Goal: Information Seeking & Learning: Learn about a topic

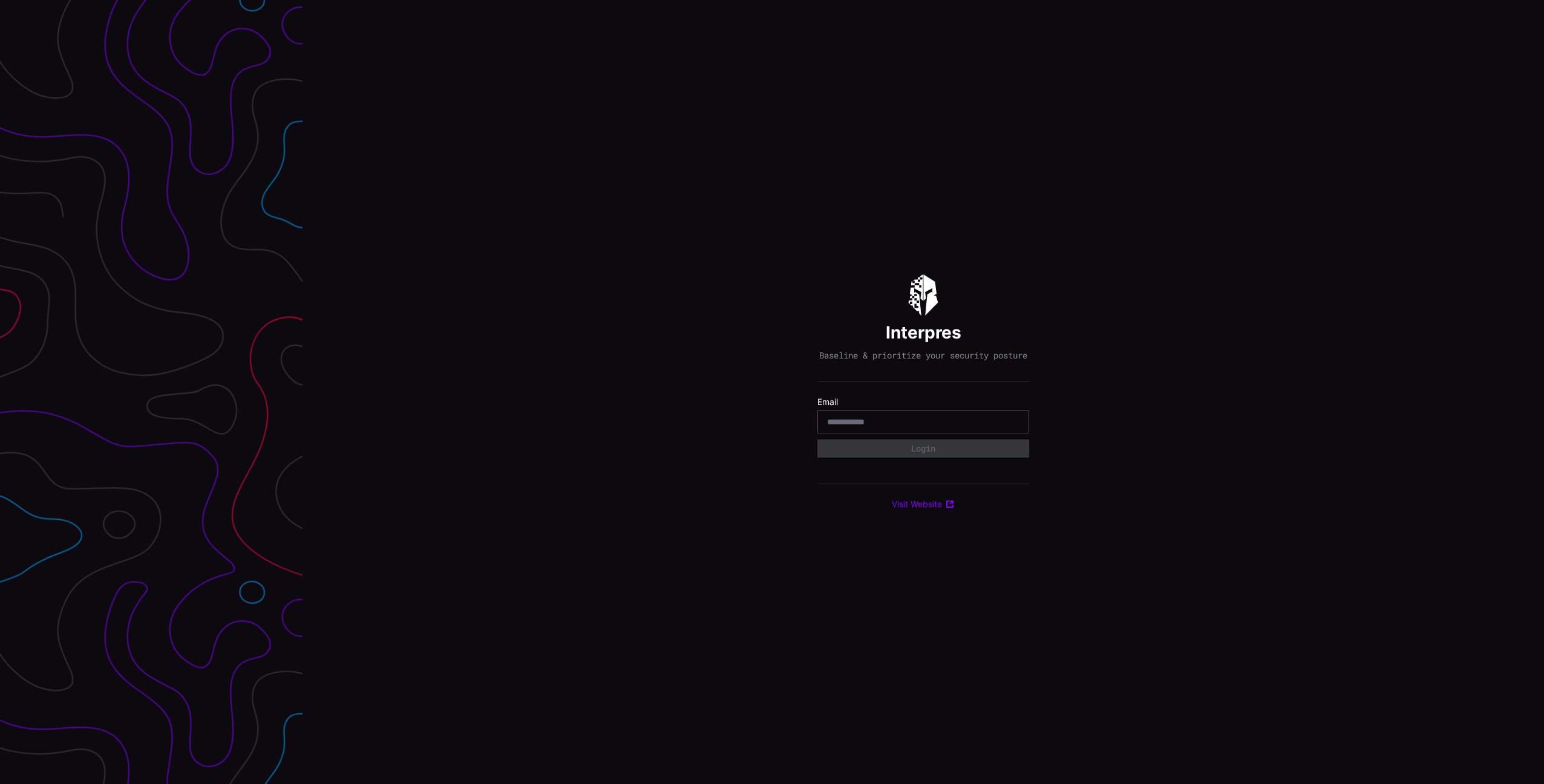
click at [1001, 434] on div at bounding box center [923, 422] width 212 height 23
click at [1004, 428] on body "Interpres Baseline & prioritize your security posture Email Login Visit Website" at bounding box center [772, 392] width 1544 height 784
click at [1543, 428] on com-1password-button at bounding box center [1544, 392] width 0 height 784
click at [962, 423] on input "email" at bounding box center [922, 422] width 192 height 11
type input "**********"
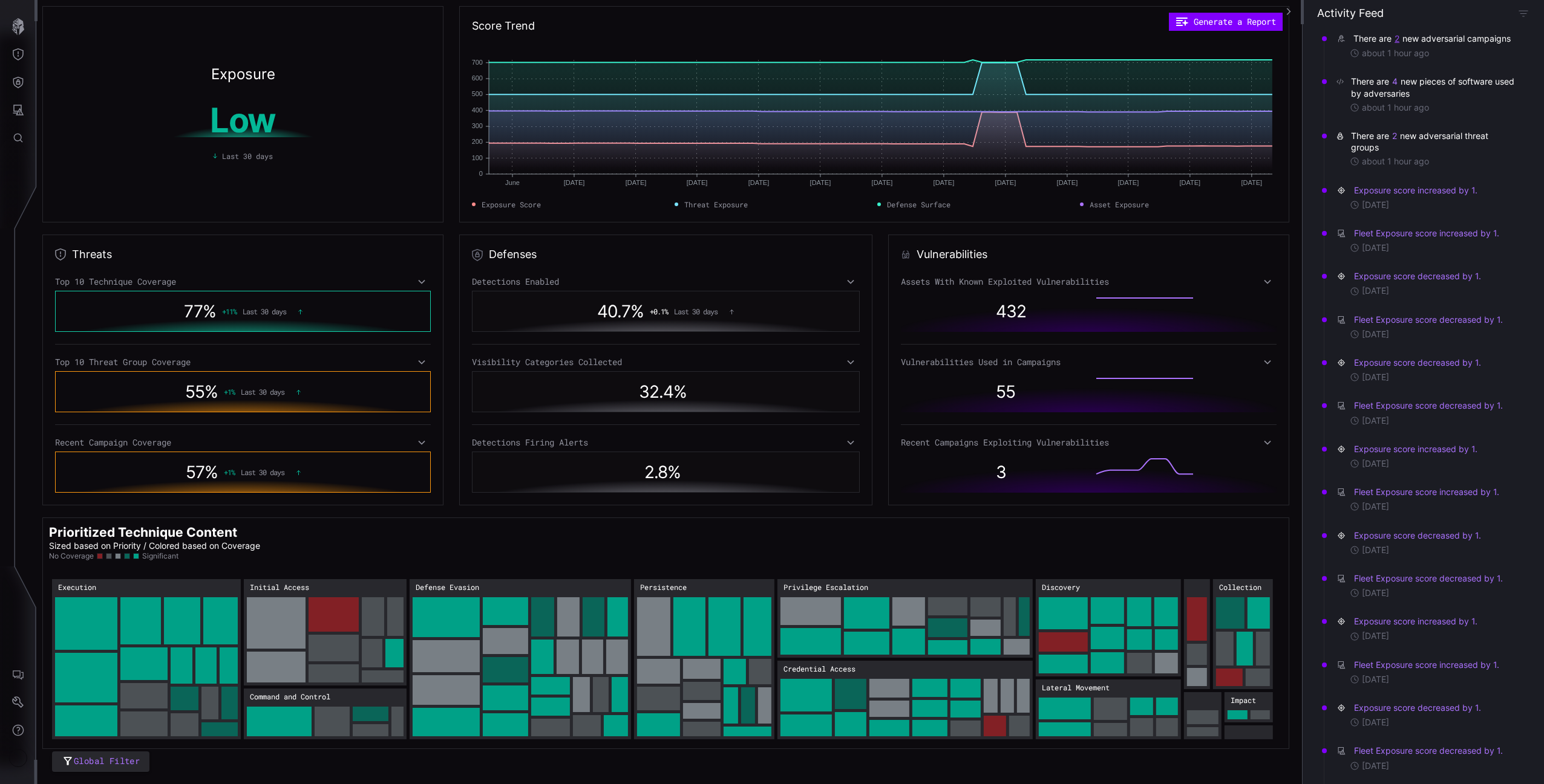
click at [1399, 38] on button "2" at bounding box center [1397, 39] width 6 height 12
click at [1386, 68] on link "UAT-7237 targets Taiwanese web hosting infrastructure" at bounding box center [1433, 65] width 169 height 10
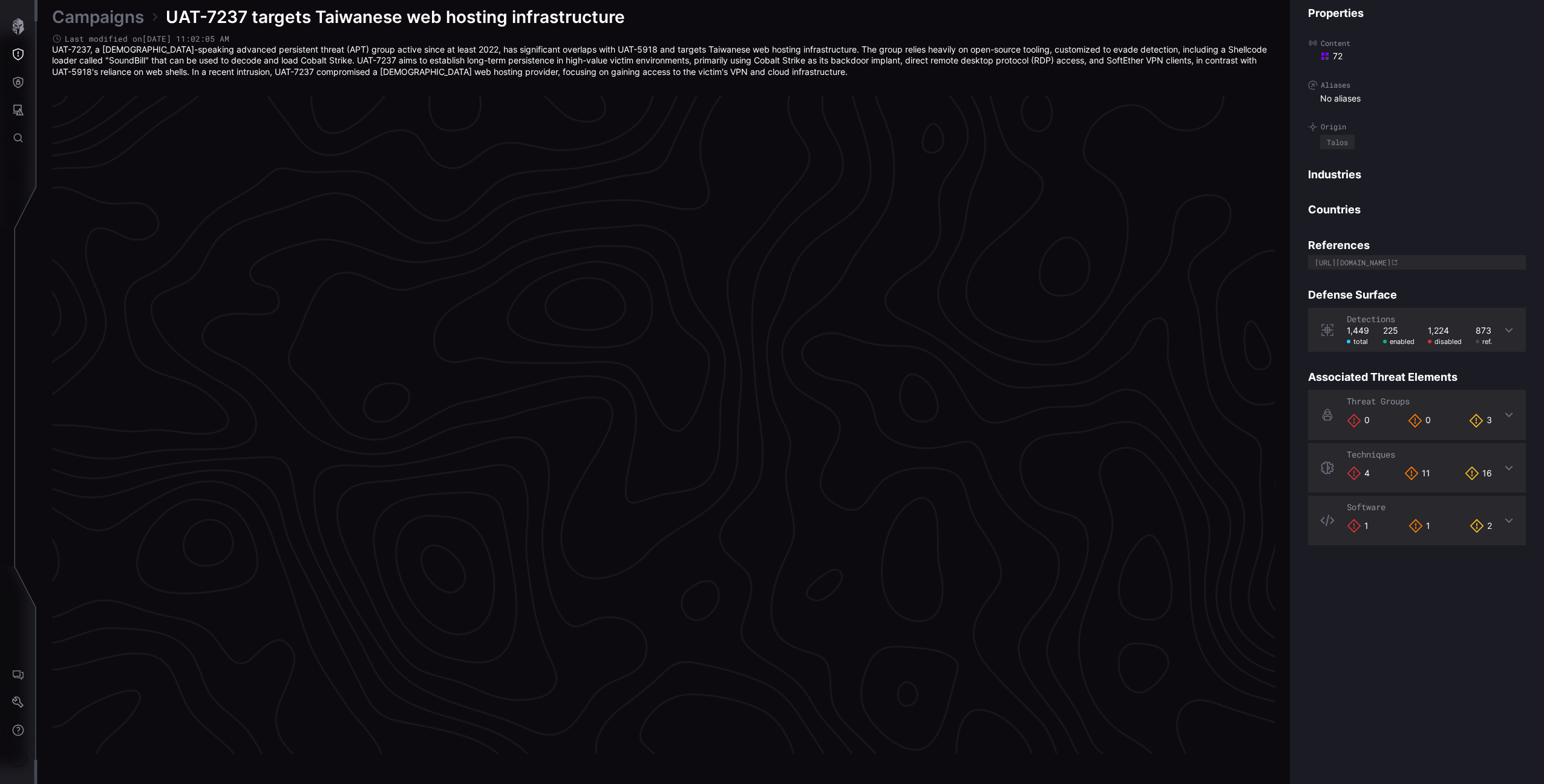
scroll to position [2396, 301]
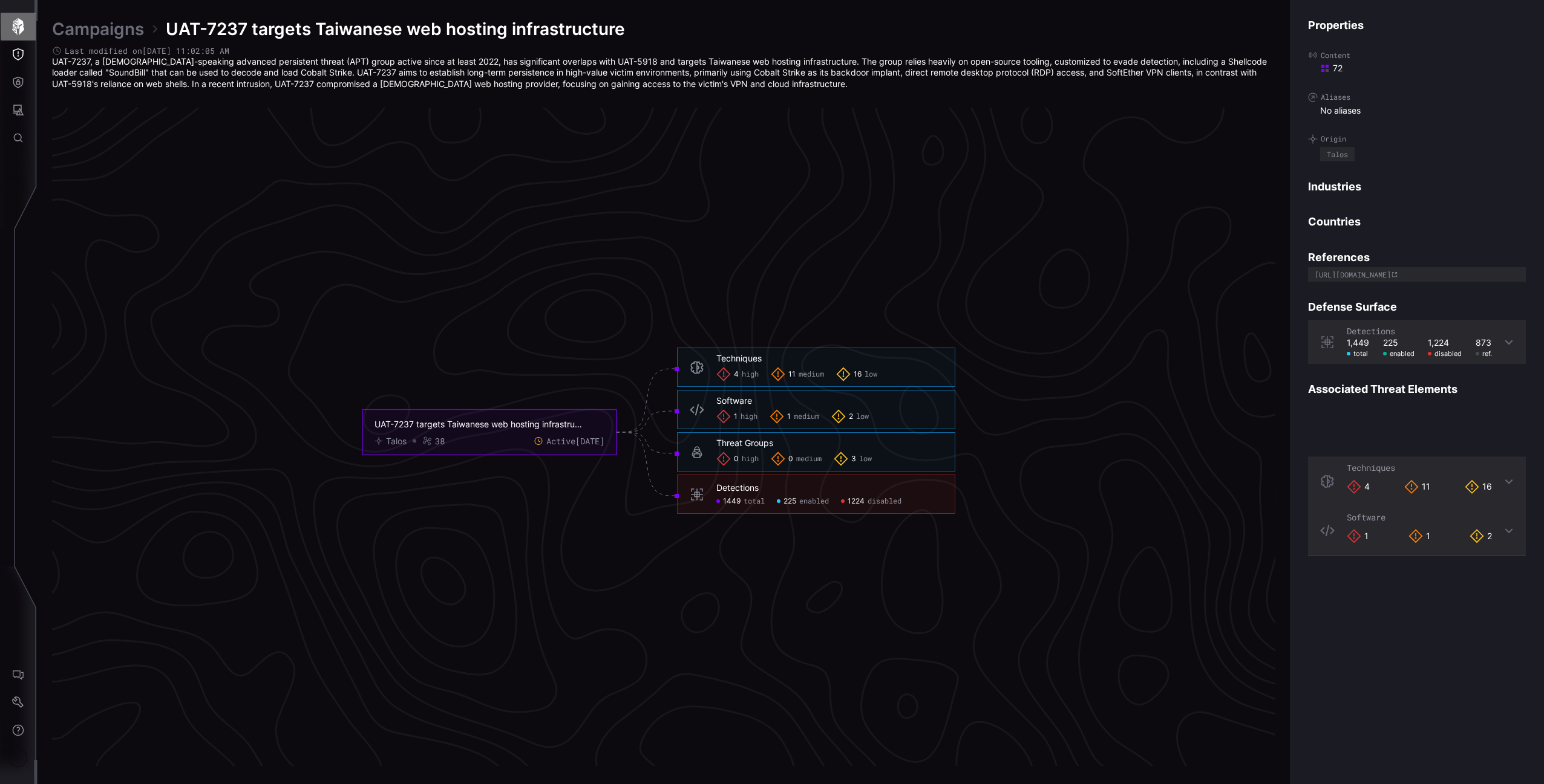
click at [6, 17] on button "button" at bounding box center [18, 27] width 35 height 28
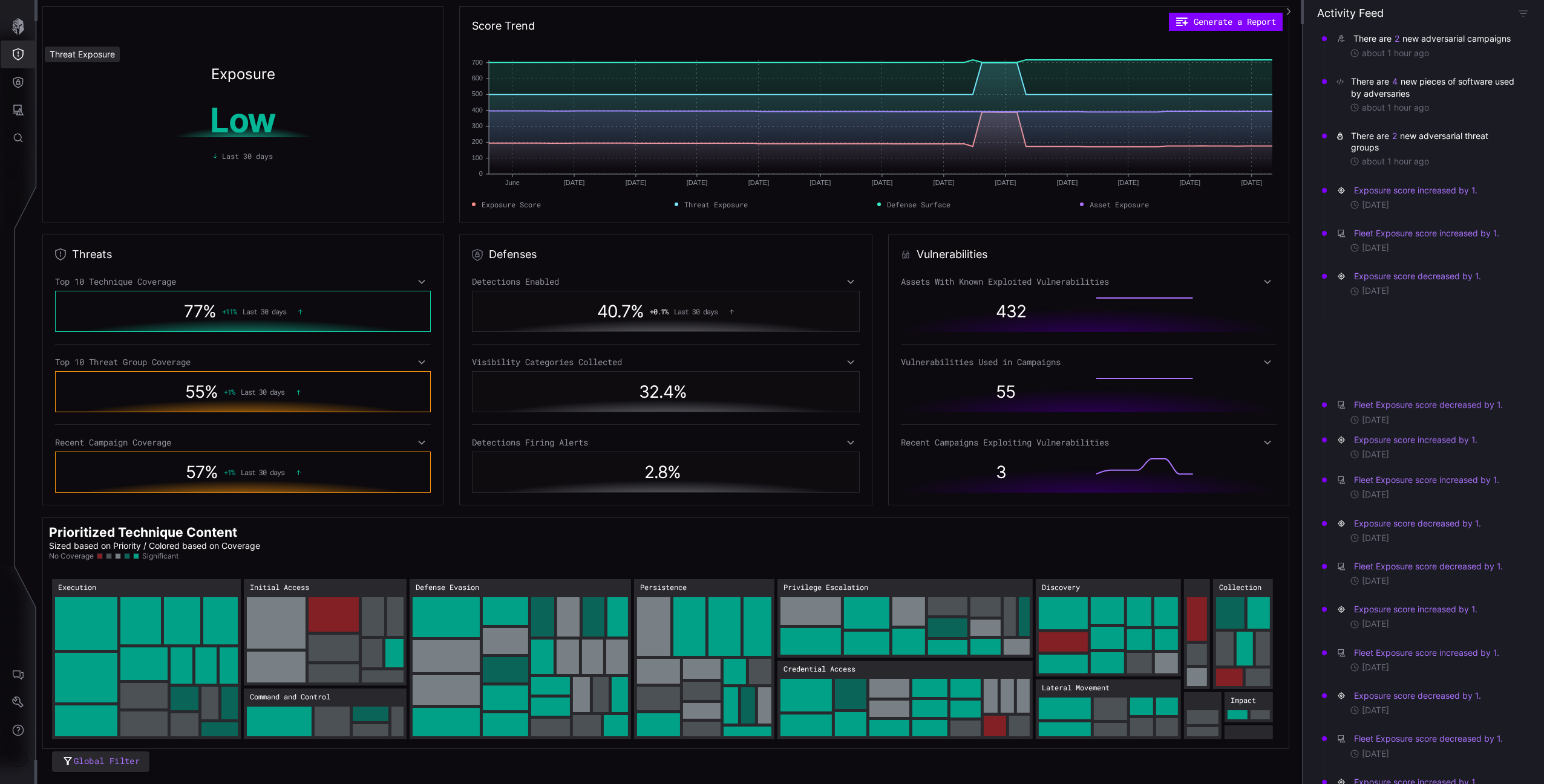
click at [17, 54] on icon "Threat Exposure" at bounding box center [17, 54] width 12 height 12
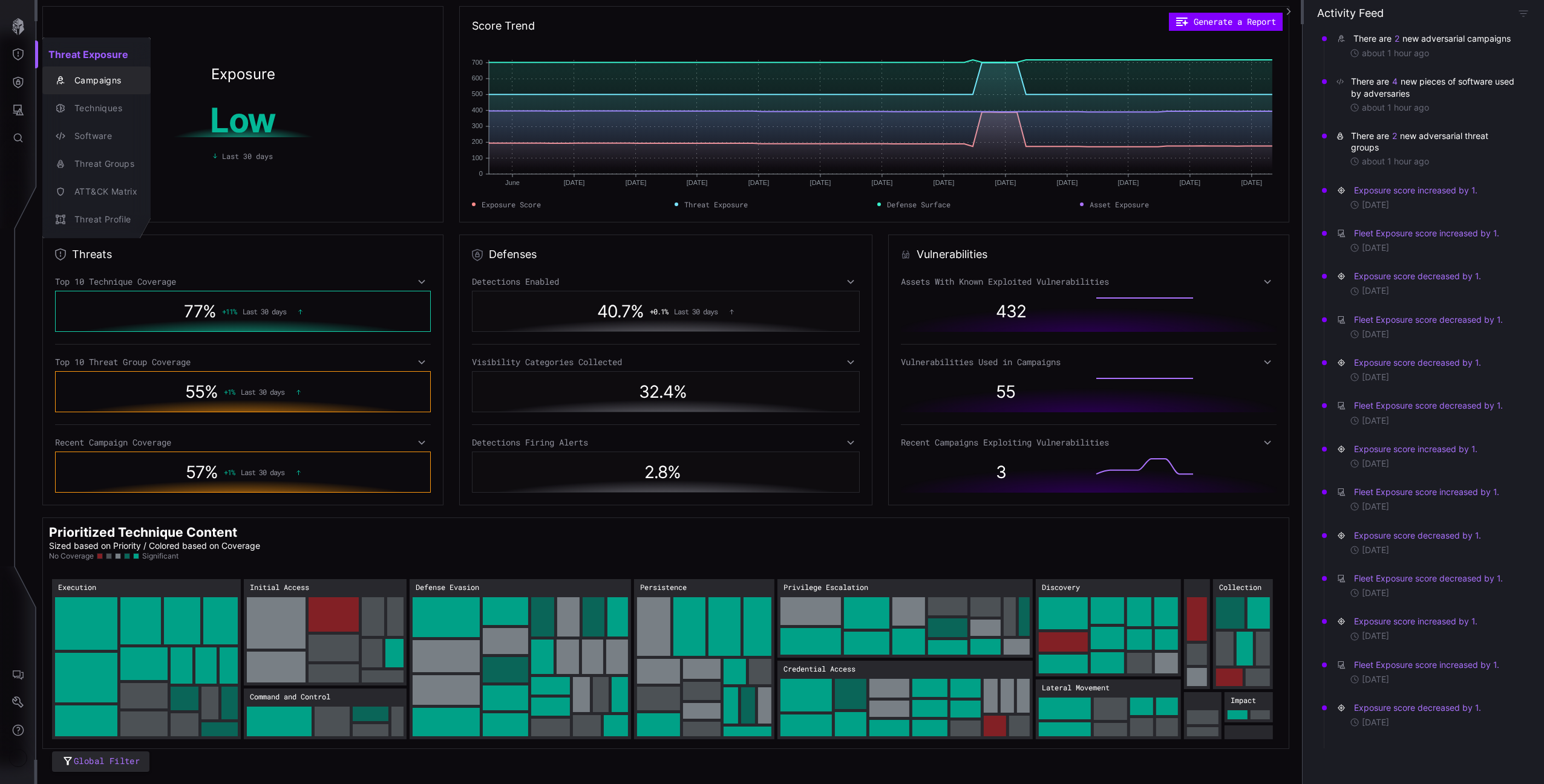
click at [75, 83] on div "Campaigns" at bounding box center [102, 81] width 69 height 15
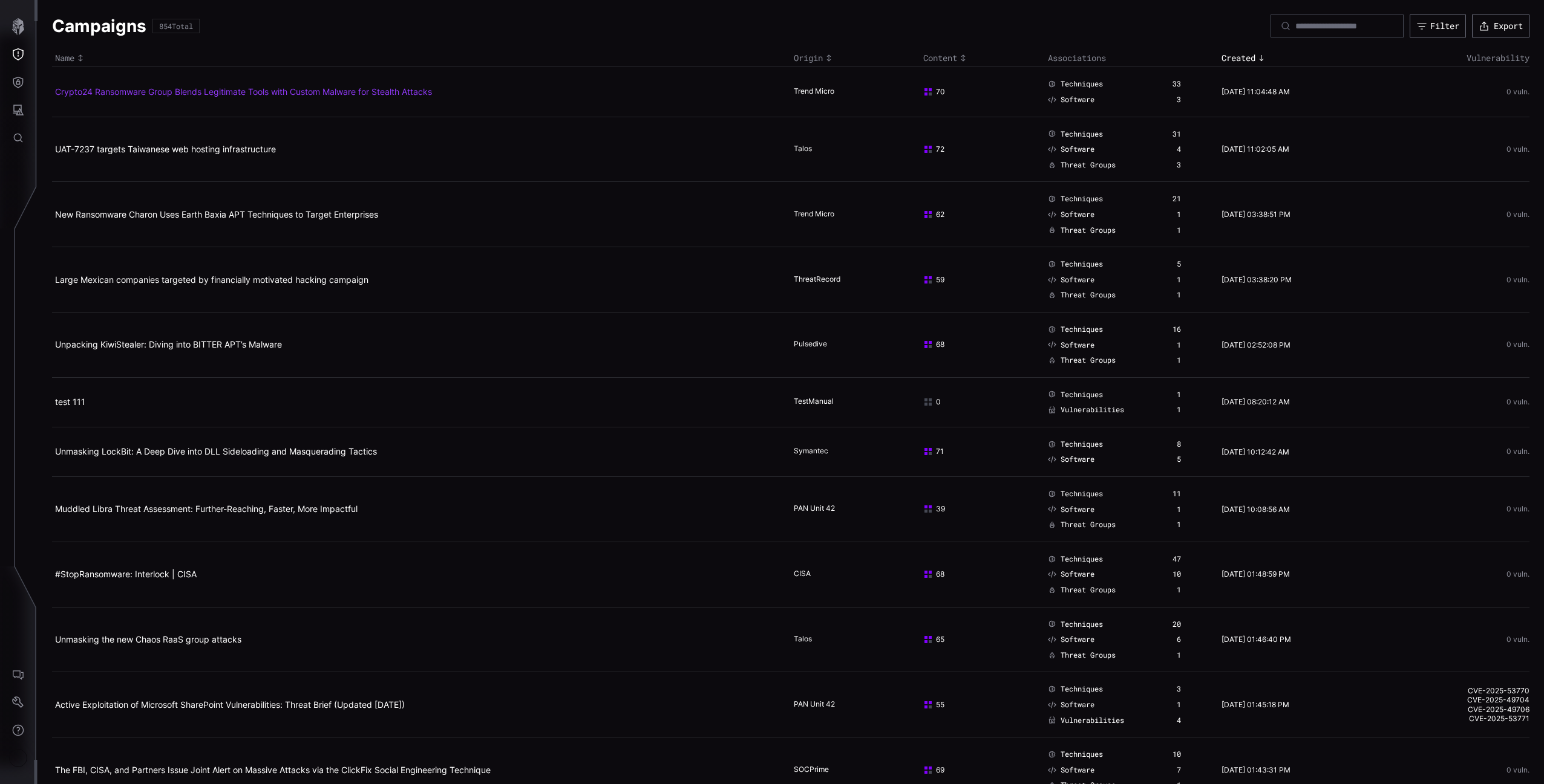
scroll to position [3, 0]
click at [215, 151] on link "UAT-7237 targets Taiwanese web hosting infrastructure" at bounding box center [166, 146] width 221 height 10
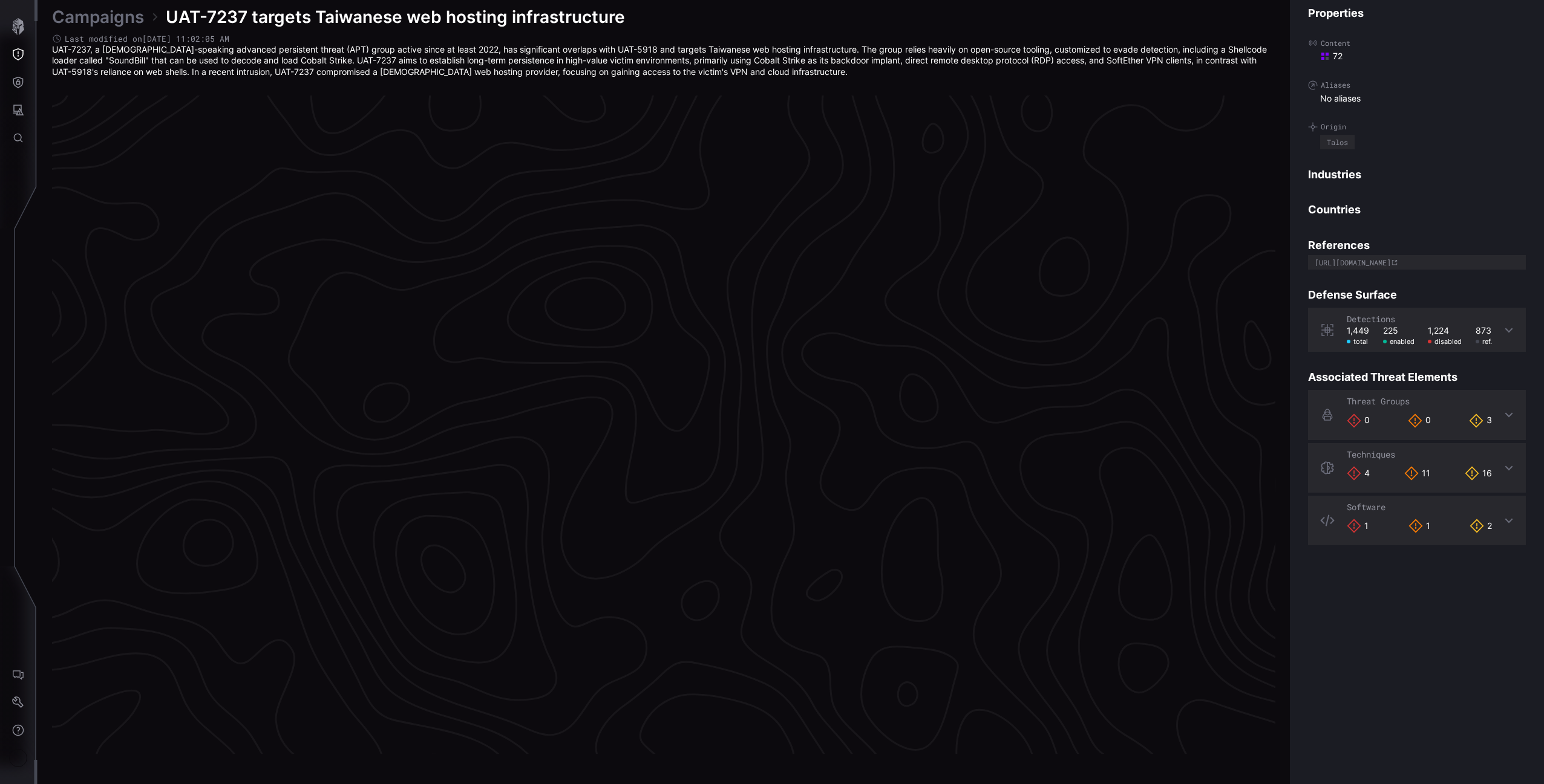
scroll to position [2396, 301]
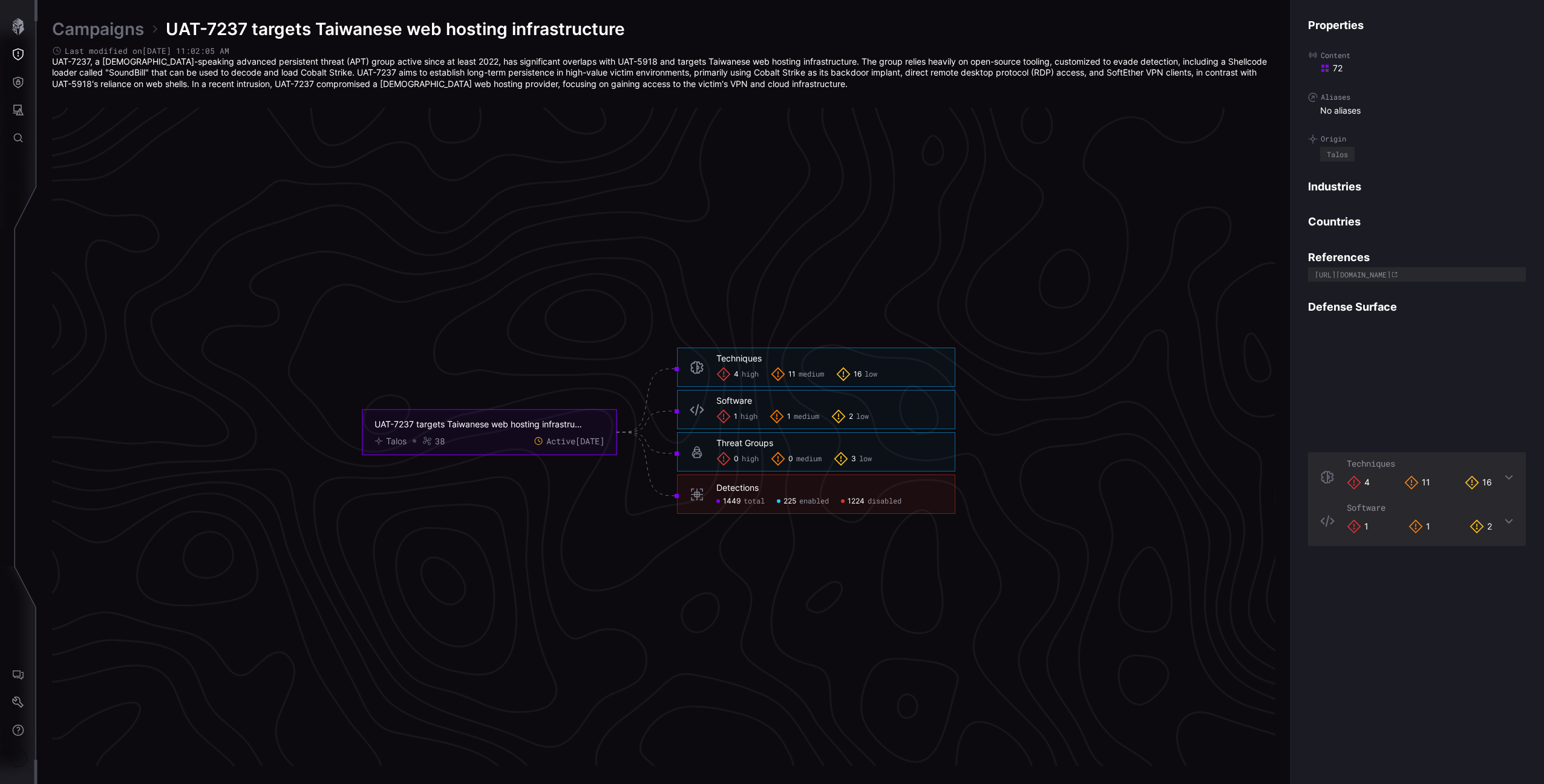
click at [866, 461] on span "low" at bounding box center [865, 459] width 13 height 10
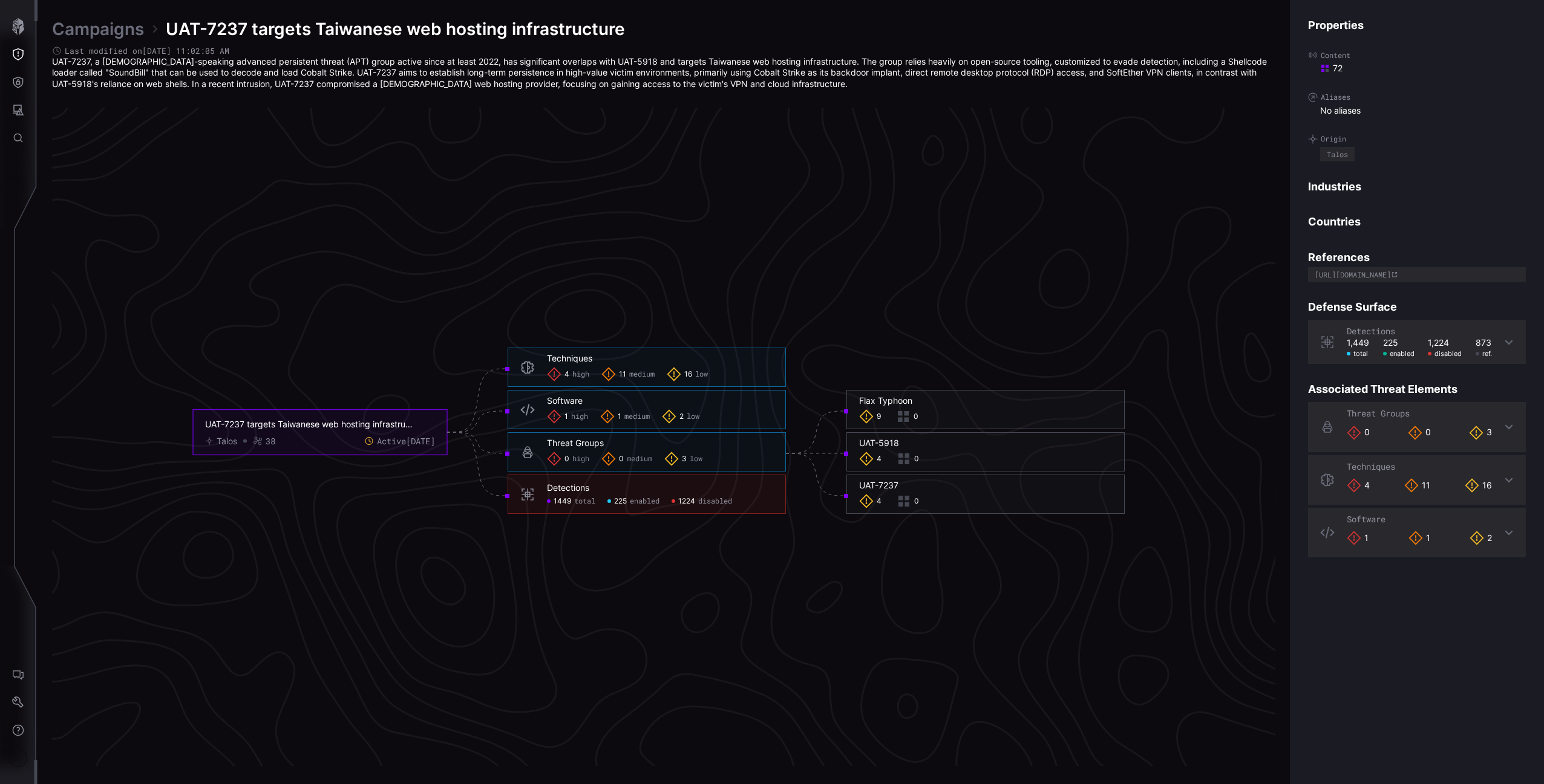
click at [790, 252] on icon "UAT-7237 targets Taiwanese web hosting infrastructure Talos 38 Active 8 days ag…" at bounding box center [659, 432] width 1815 height 5442
click at [627, 382] on div "Techniques 4 high 11 medium 16 low" at bounding box center [646, 367] width 279 height 40
click at [604, 372] on icon at bounding box center [609, 374] width 15 height 15
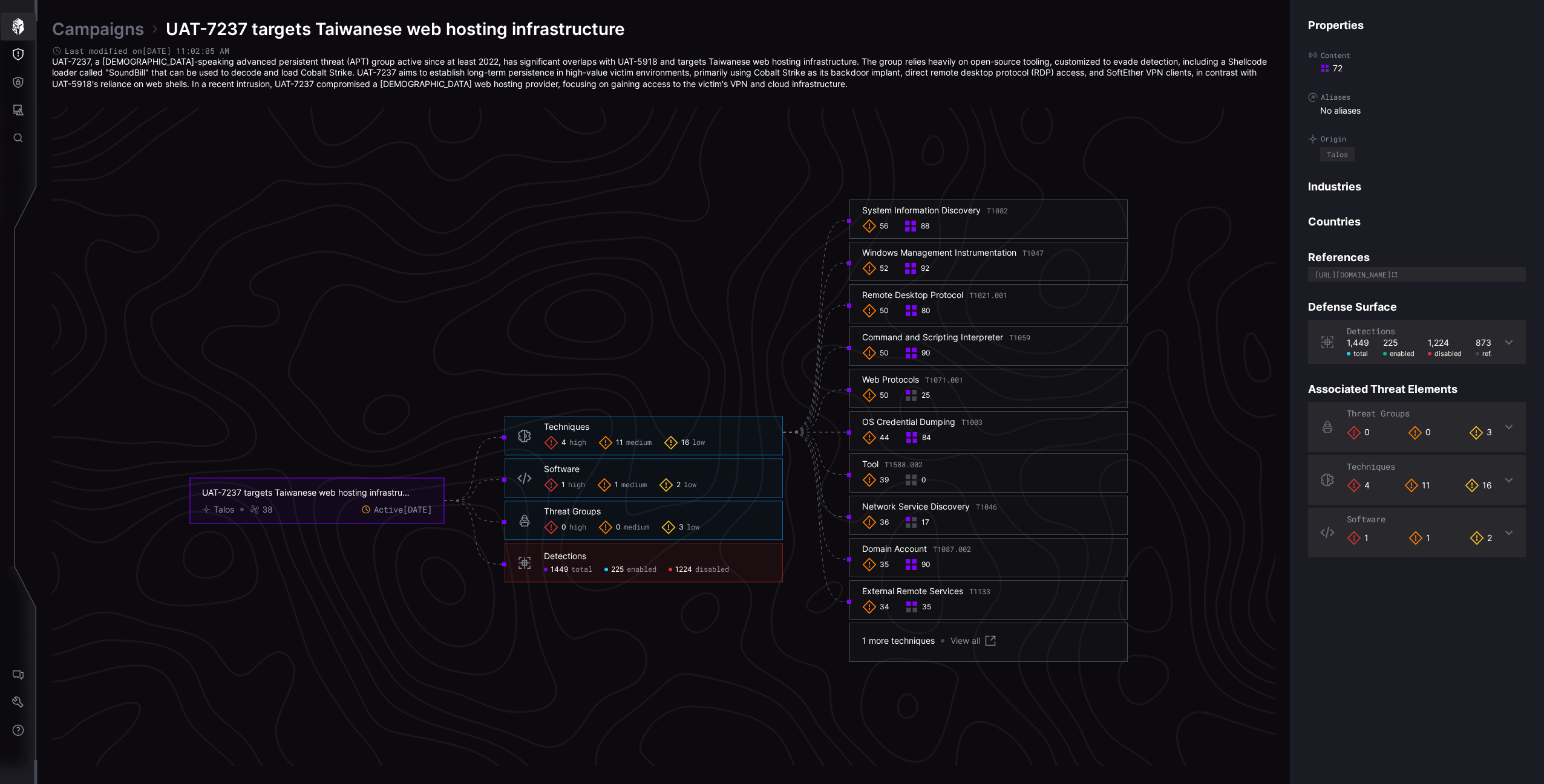
click at [22, 58] on icon "Threat Exposure" at bounding box center [17, 54] width 12 height 12
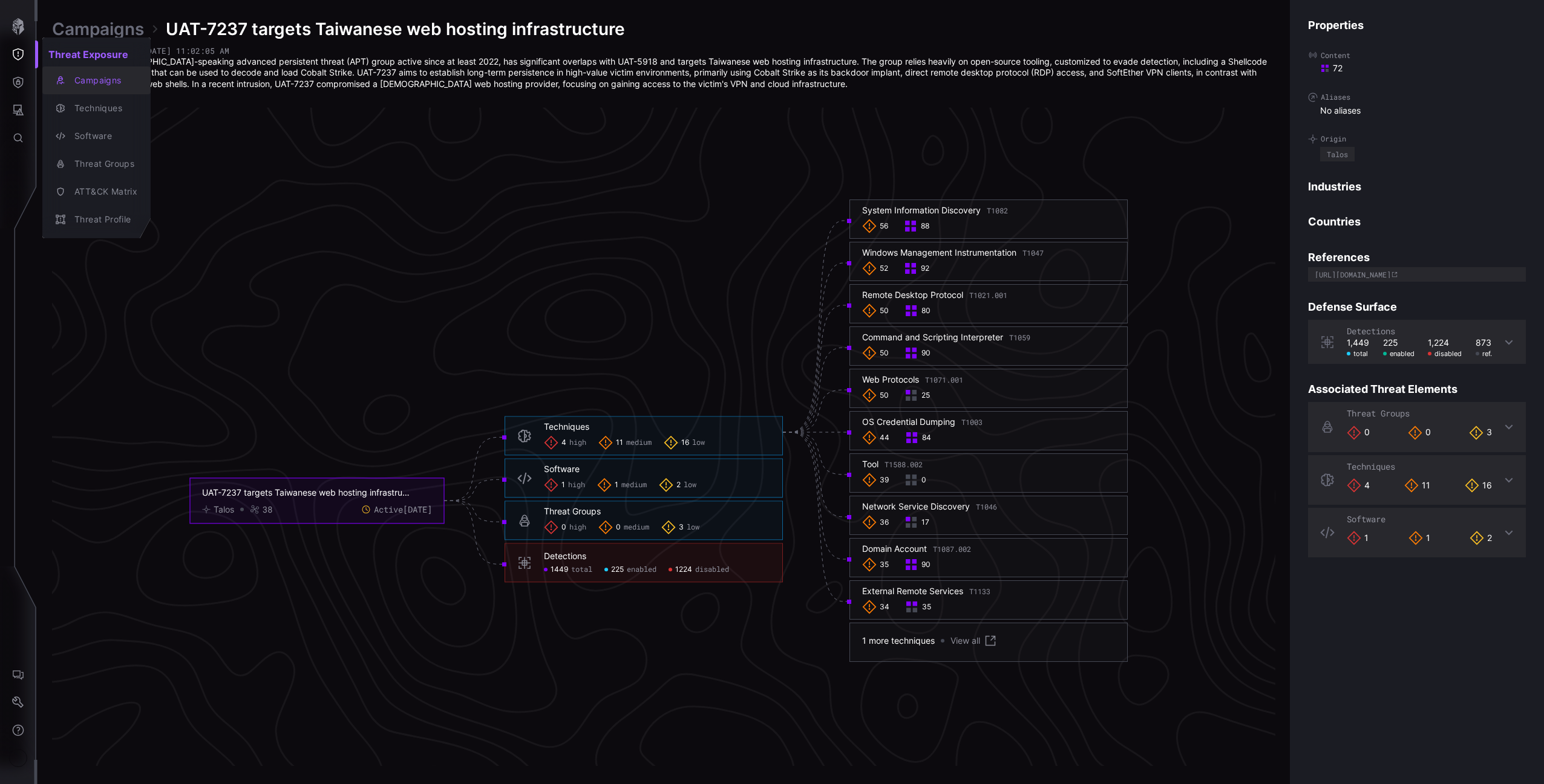
click at [87, 79] on div "Campaigns" at bounding box center [102, 81] width 69 height 15
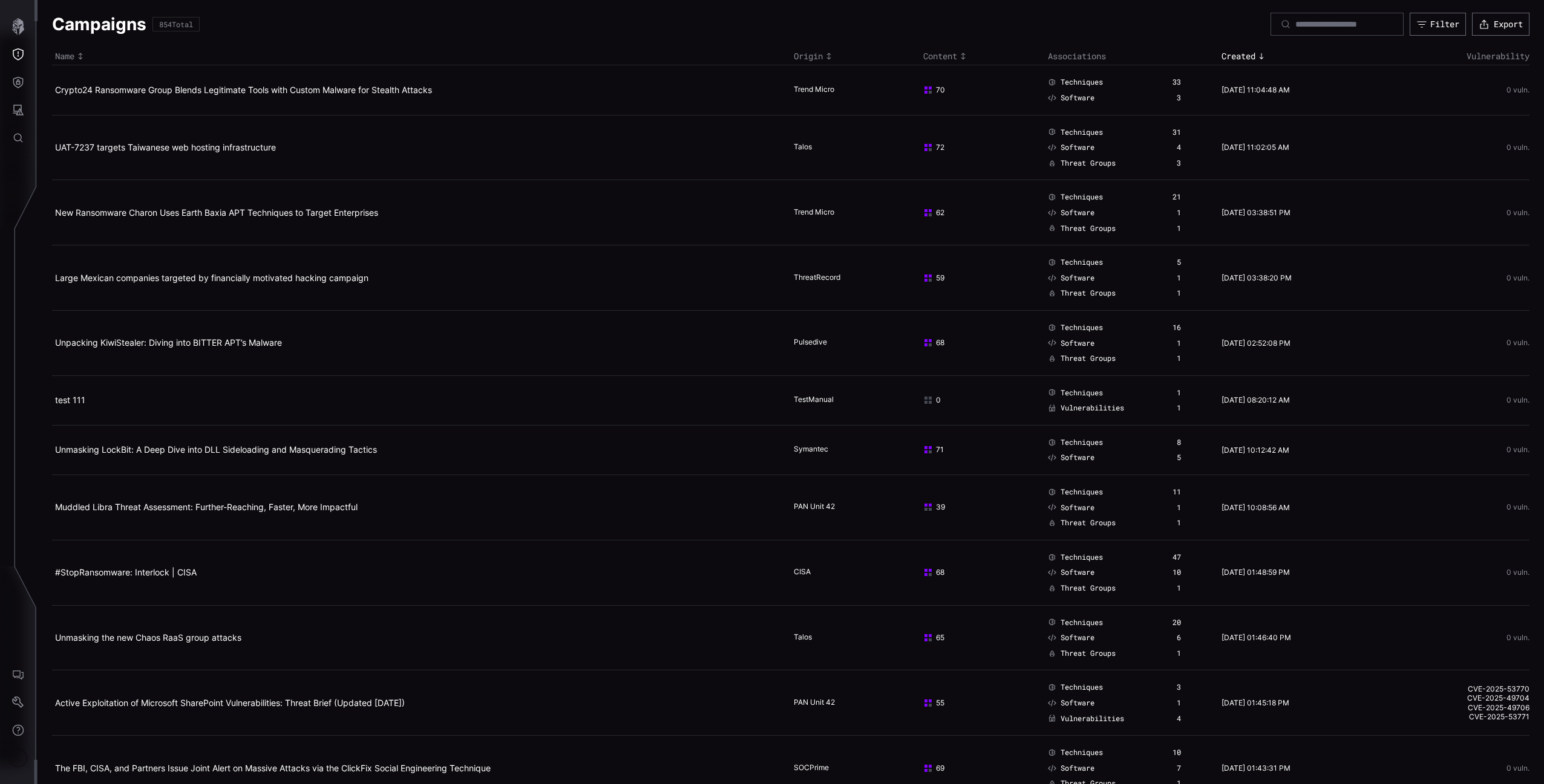
scroll to position [3, 0]
click at [223, 97] on td "Crypto24 Ransomware Group Blends Legitimate Tools with Custom Malware for Steal…" at bounding box center [421, 89] width 738 height 50
click at [225, 89] on link "Crypto24 Ransomware Group Blends Legitimate Tools with Custom Malware for Steal…" at bounding box center [244, 88] width 377 height 10
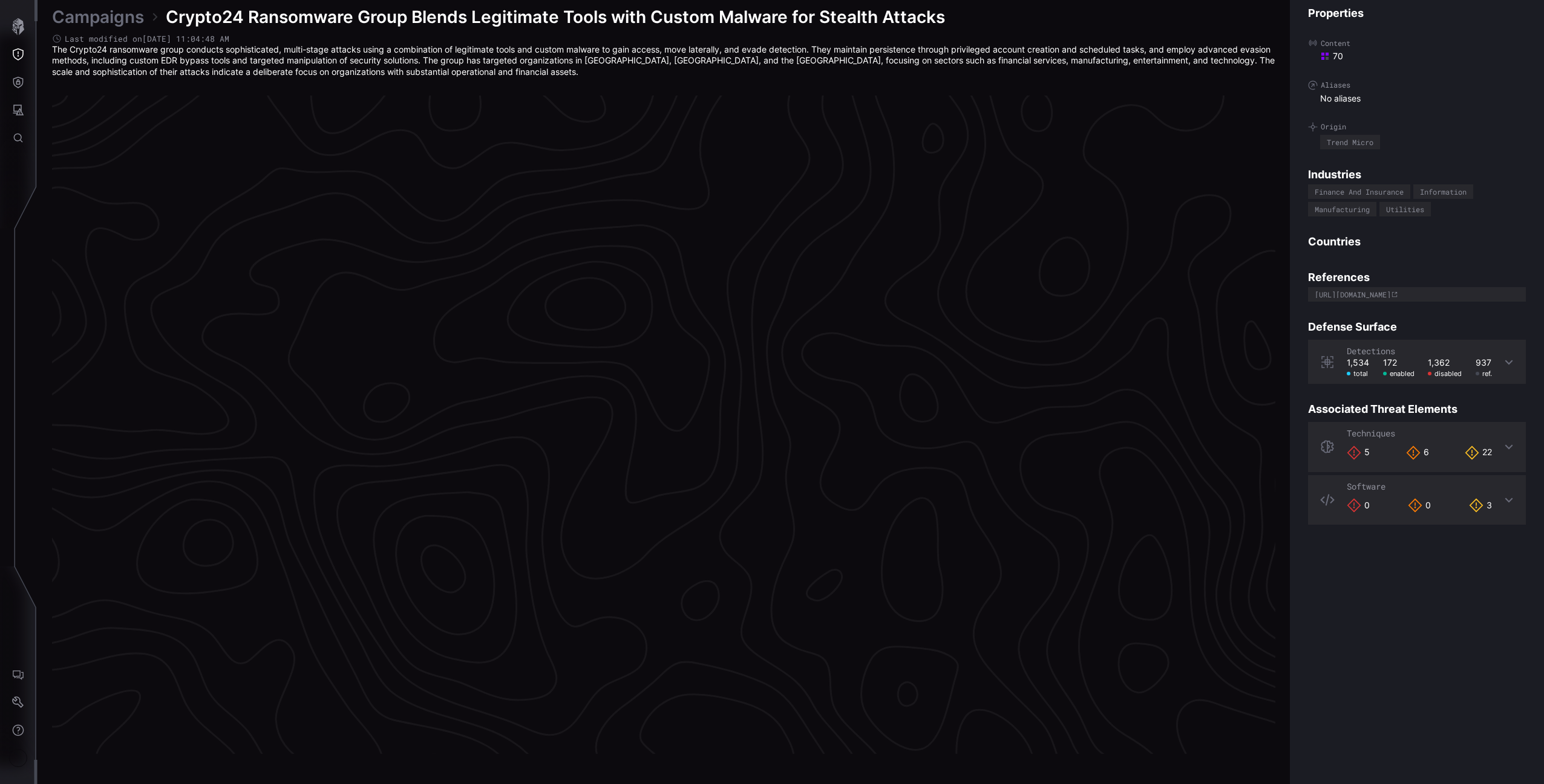
scroll to position [2396, 301]
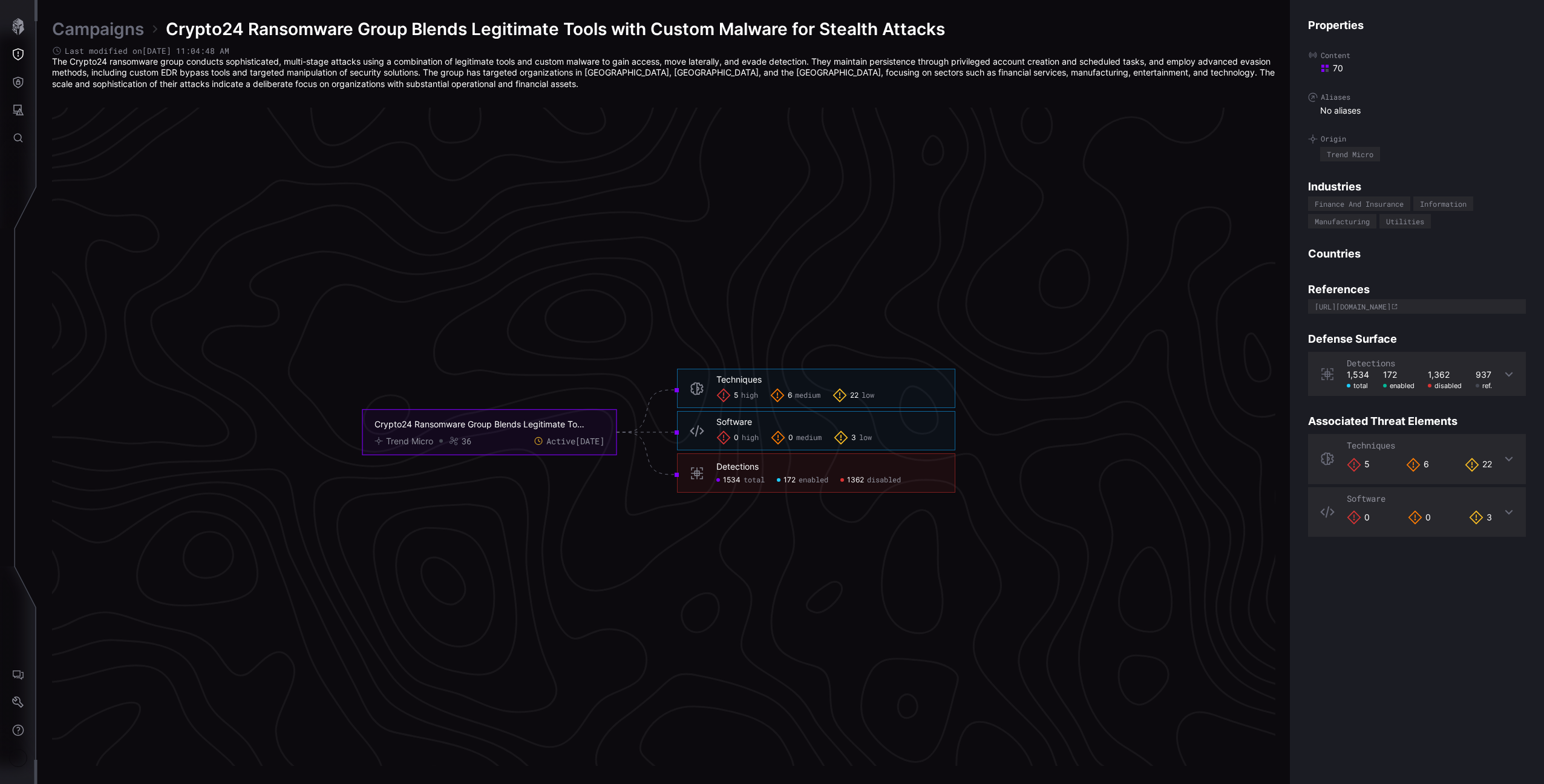
click at [829, 439] on div "0 high 0 medium 3 low" at bounding box center [829, 437] width 226 height 15
click at [848, 439] on icon at bounding box center [841, 437] width 15 height 15
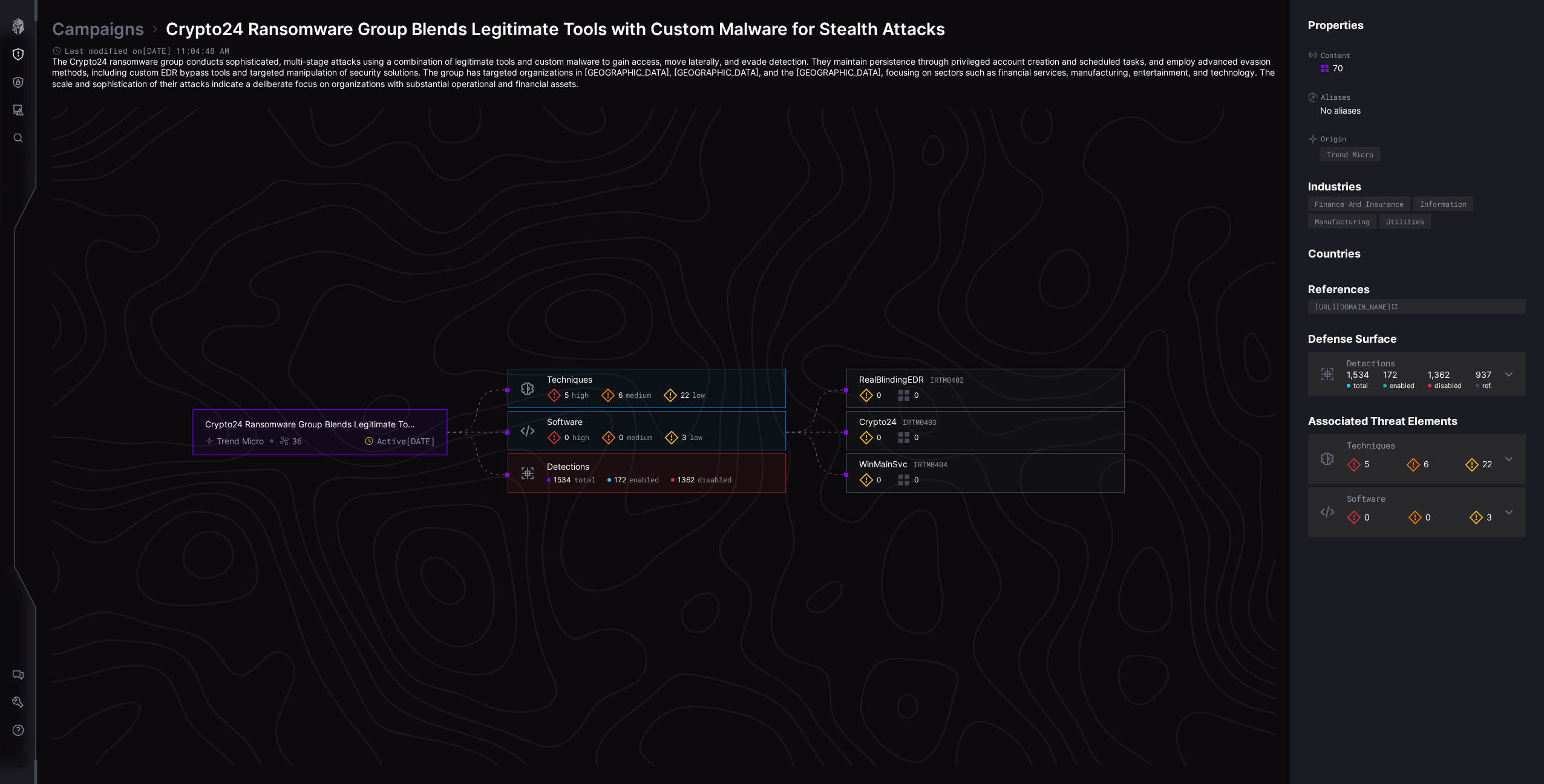
click at [695, 395] on span "low" at bounding box center [699, 395] width 13 height 10
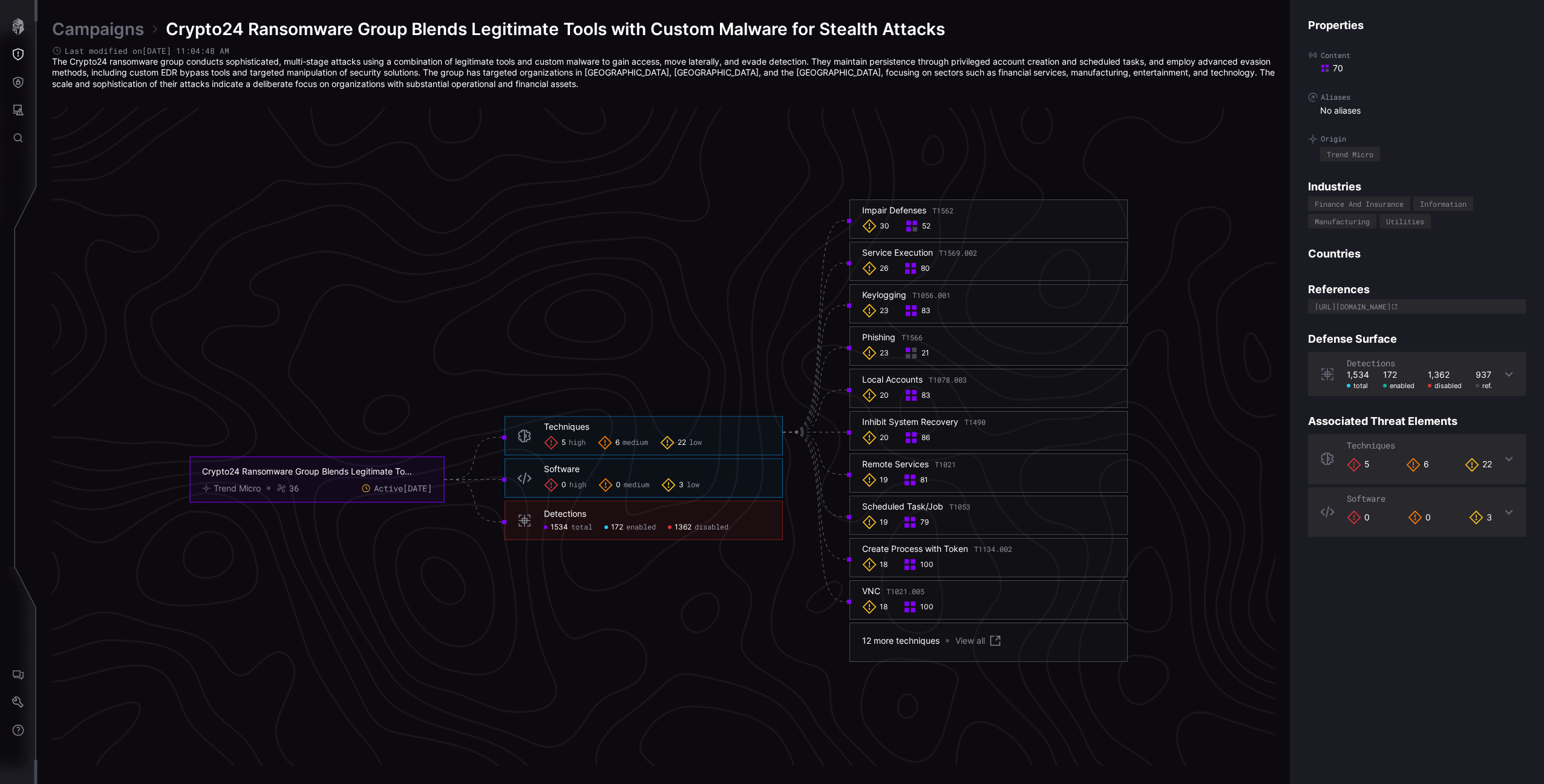
click at [681, 480] on span "3" at bounding box center [681, 484] width 5 height 10
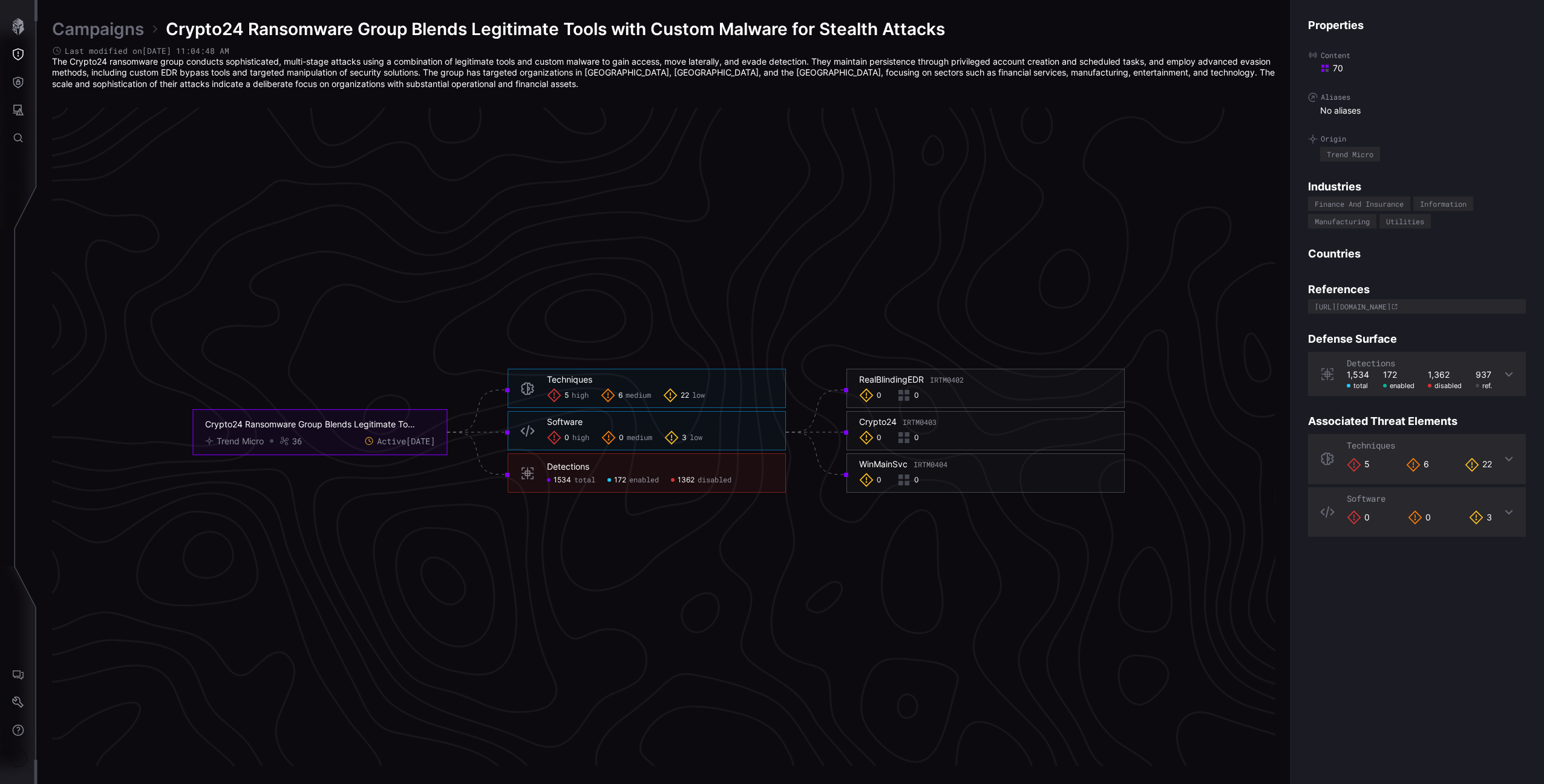
click at [642, 397] on span "medium" at bounding box center [638, 395] width 26 height 10
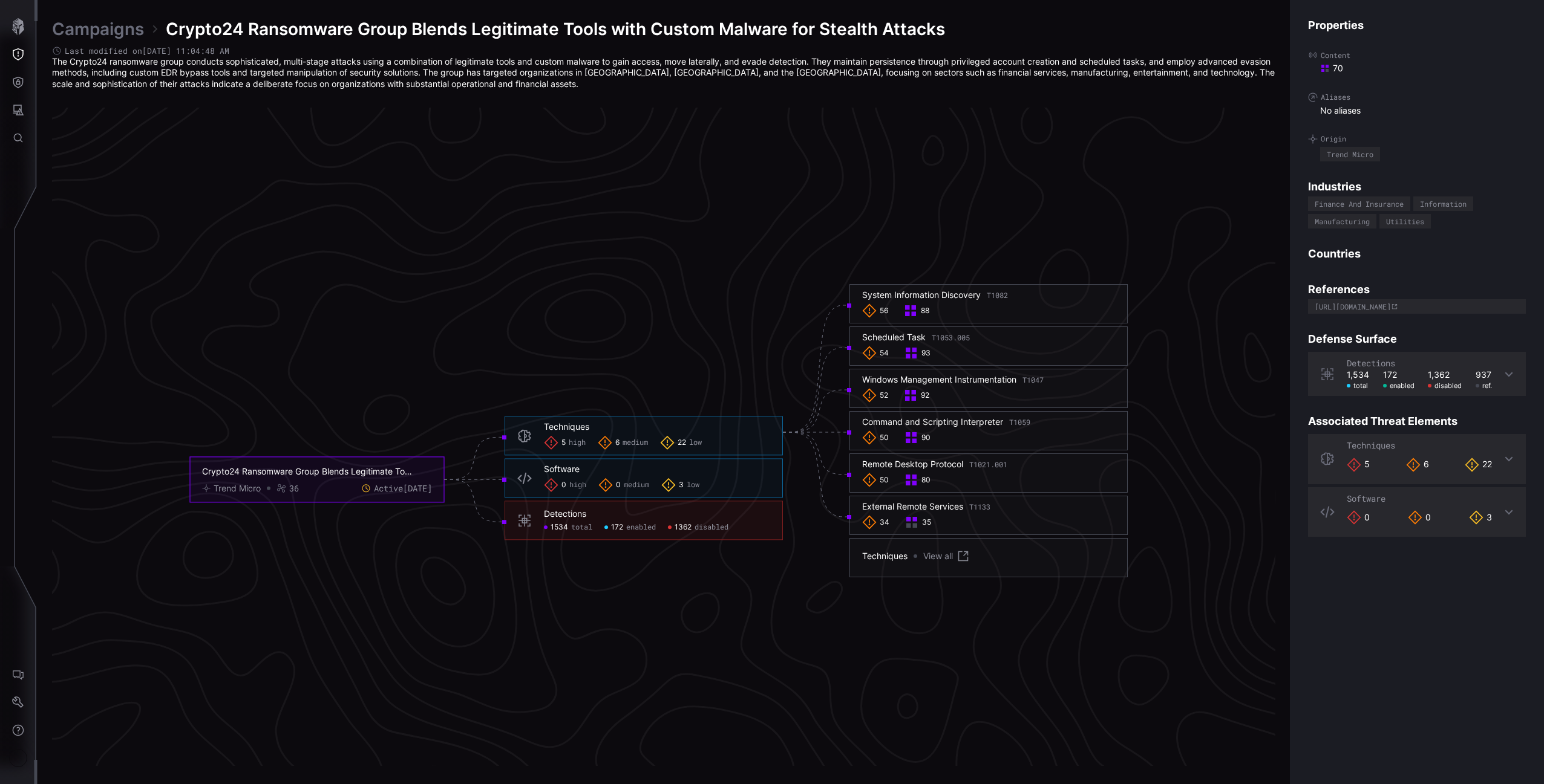
click at [555, 464] on div "Software" at bounding box center [561, 470] width 36 height 11
click at [538, 455] on div "Techniques 5 high 6 medium 22 low" at bounding box center [644, 436] width 279 height 40
click at [549, 458] on foreignobject "Techniques 5 high 6 medium 22 low" at bounding box center [644, 439] width 279 height 47
click at [557, 449] on icon at bounding box center [551, 443] width 15 height 15
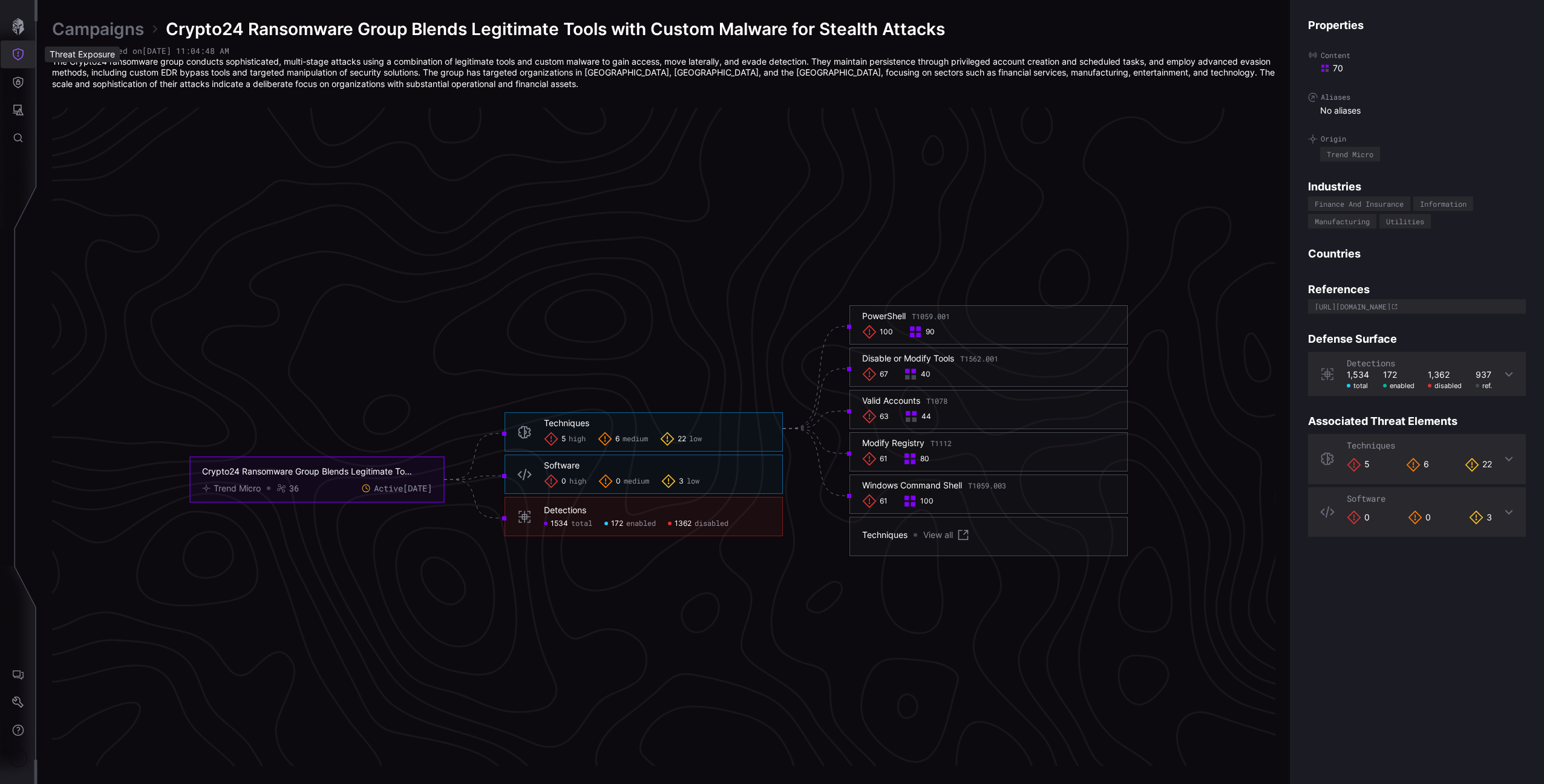
click at [10, 51] on button "Threat Exposure" at bounding box center [18, 54] width 35 height 28
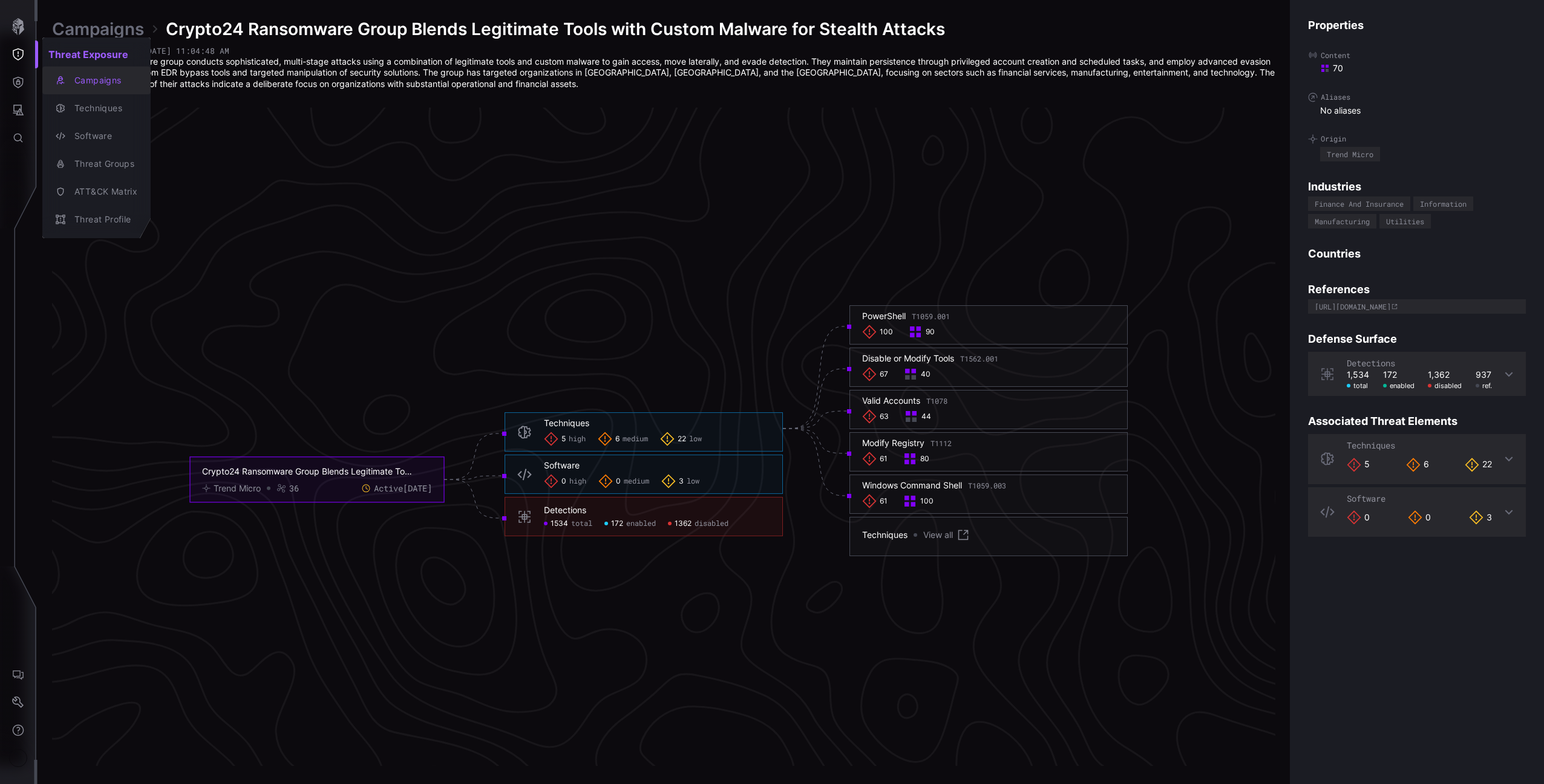
click at [100, 89] on button "Campaigns" at bounding box center [97, 80] width 109 height 28
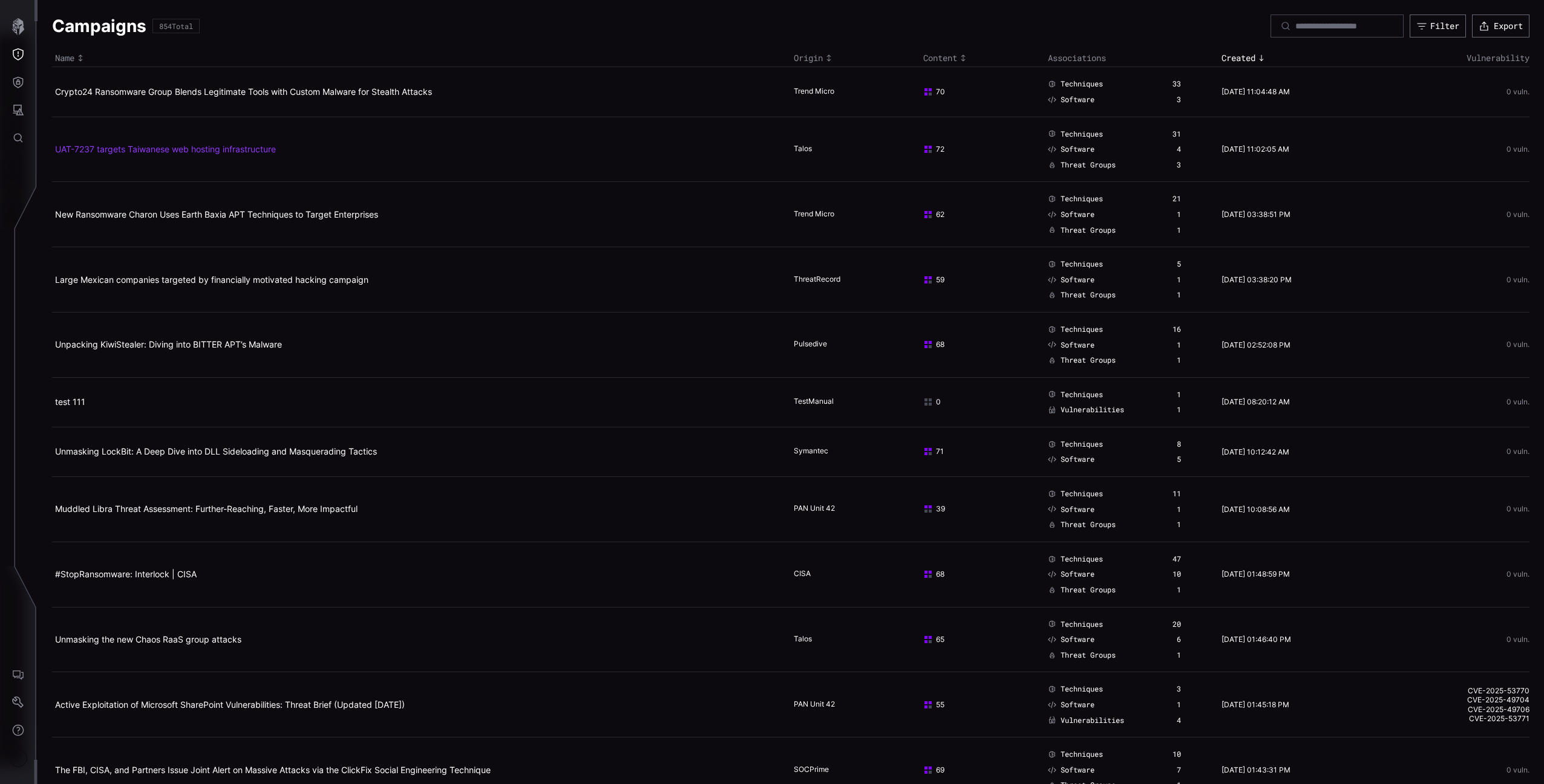
click at [164, 144] on link "UAT-7237 targets Taiwanese web hosting infrastructure" at bounding box center [166, 149] width 221 height 10
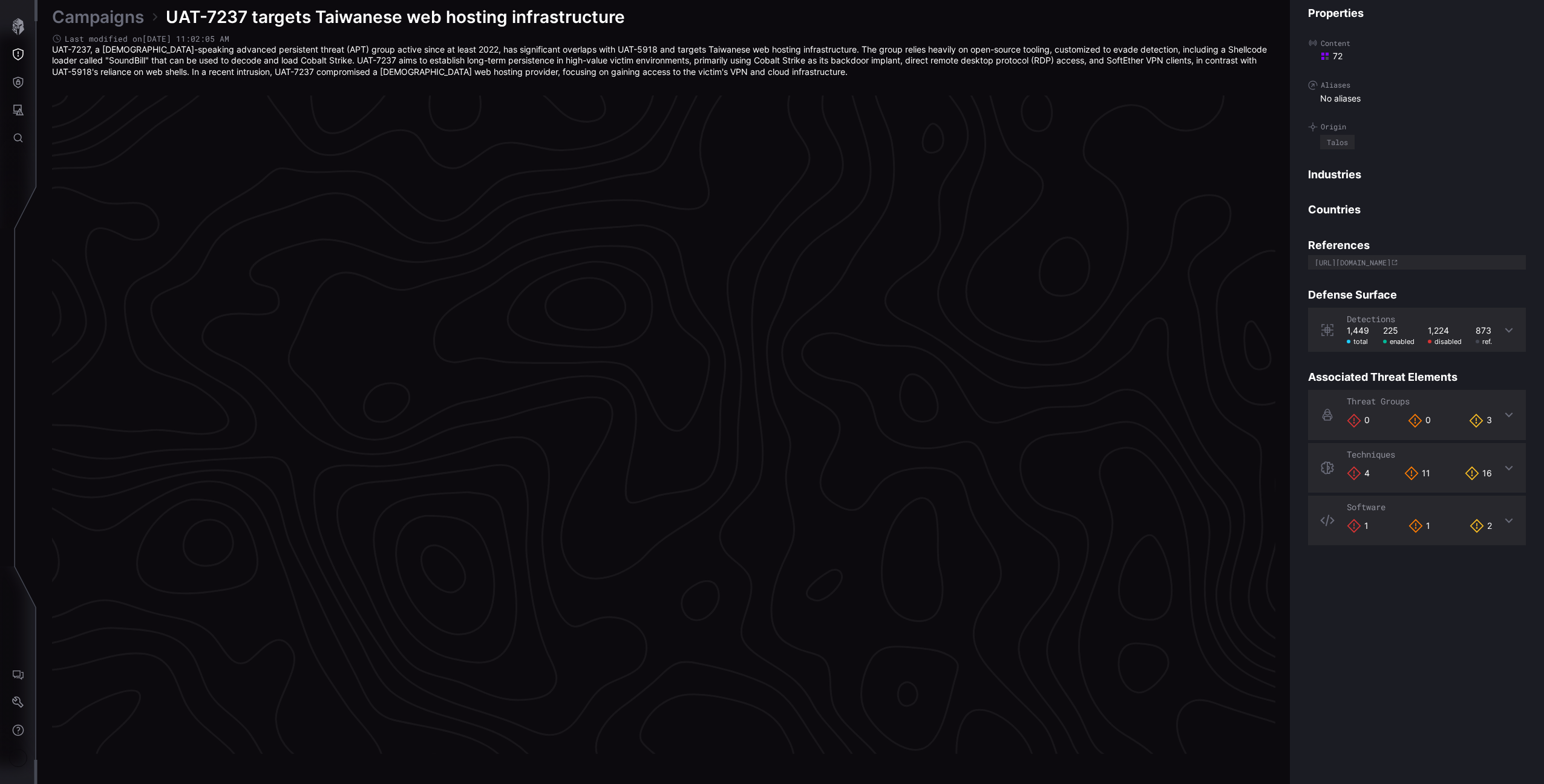
scroll to position [2396, 301]
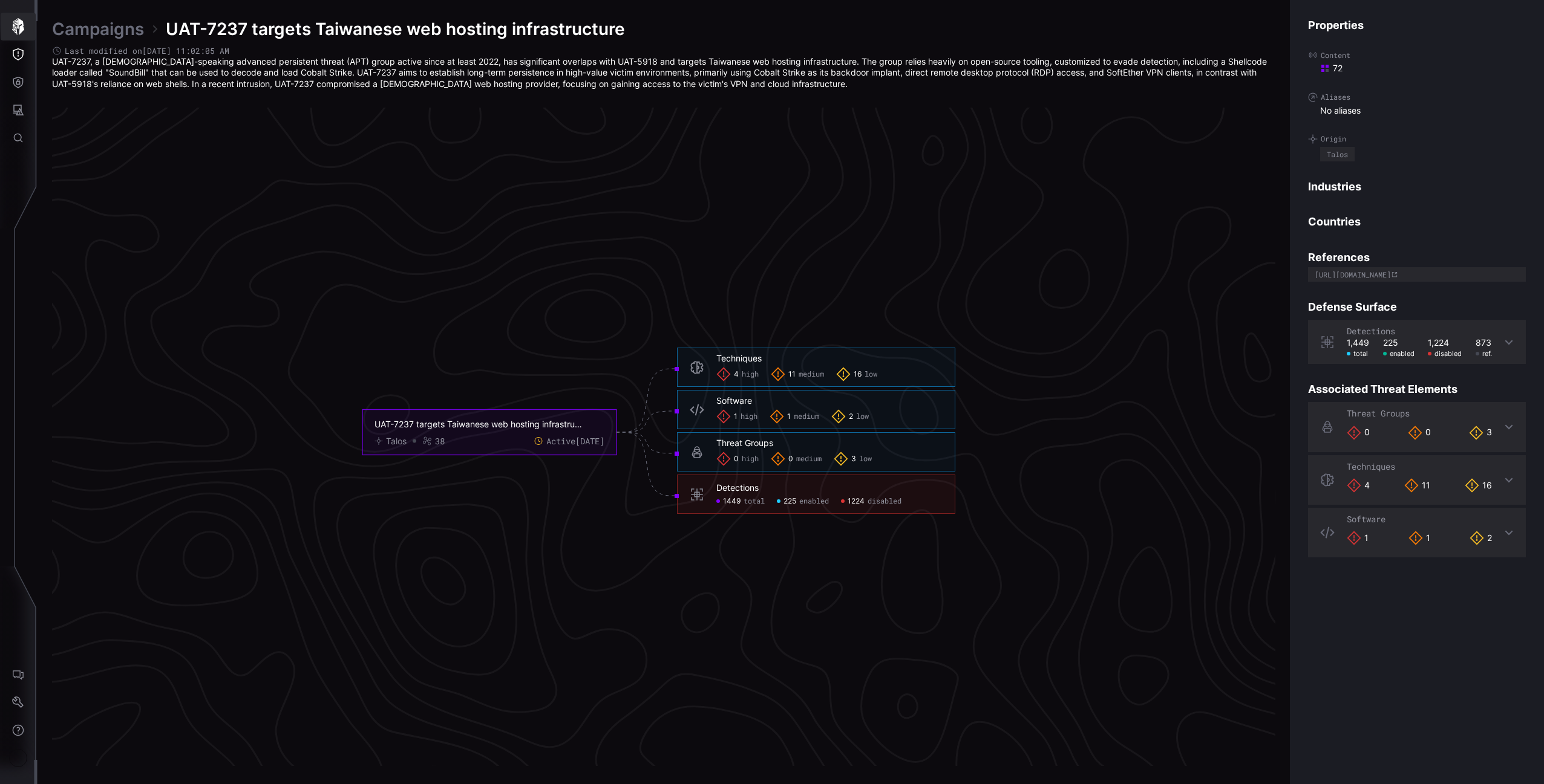
click at [24, 29] on icon "button" at bounding box center [18, 27] width 17 height 17
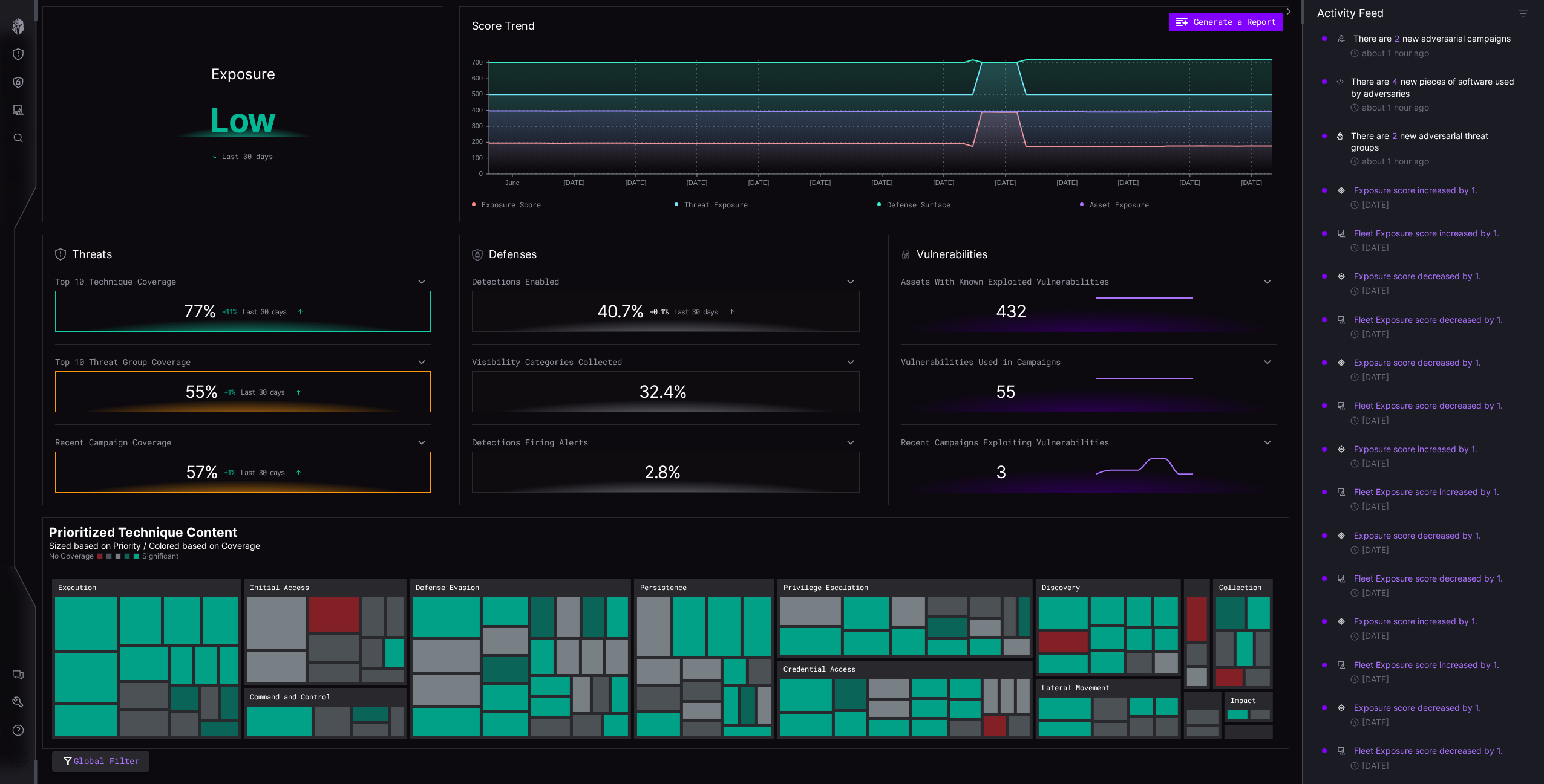
click at [1392, 37] on div "There are 2 new adversarial campaigns" at bounding box center [1434, 39] width 160 height 12
click at [1393, 37] on div "There are 2 new adversarial campaigns" at bounding box center [1434, 39] width 160 height 12
click at [1394, 37] on button "2" at bounding box center [1397, 39] width 6 height 12
click at [1375, 72] on link "Crypto24 Ransomware Group Blends Legitimate Tools with Custom Malware for Steal…" at bounding box center [1433, 76] width 169 height 10
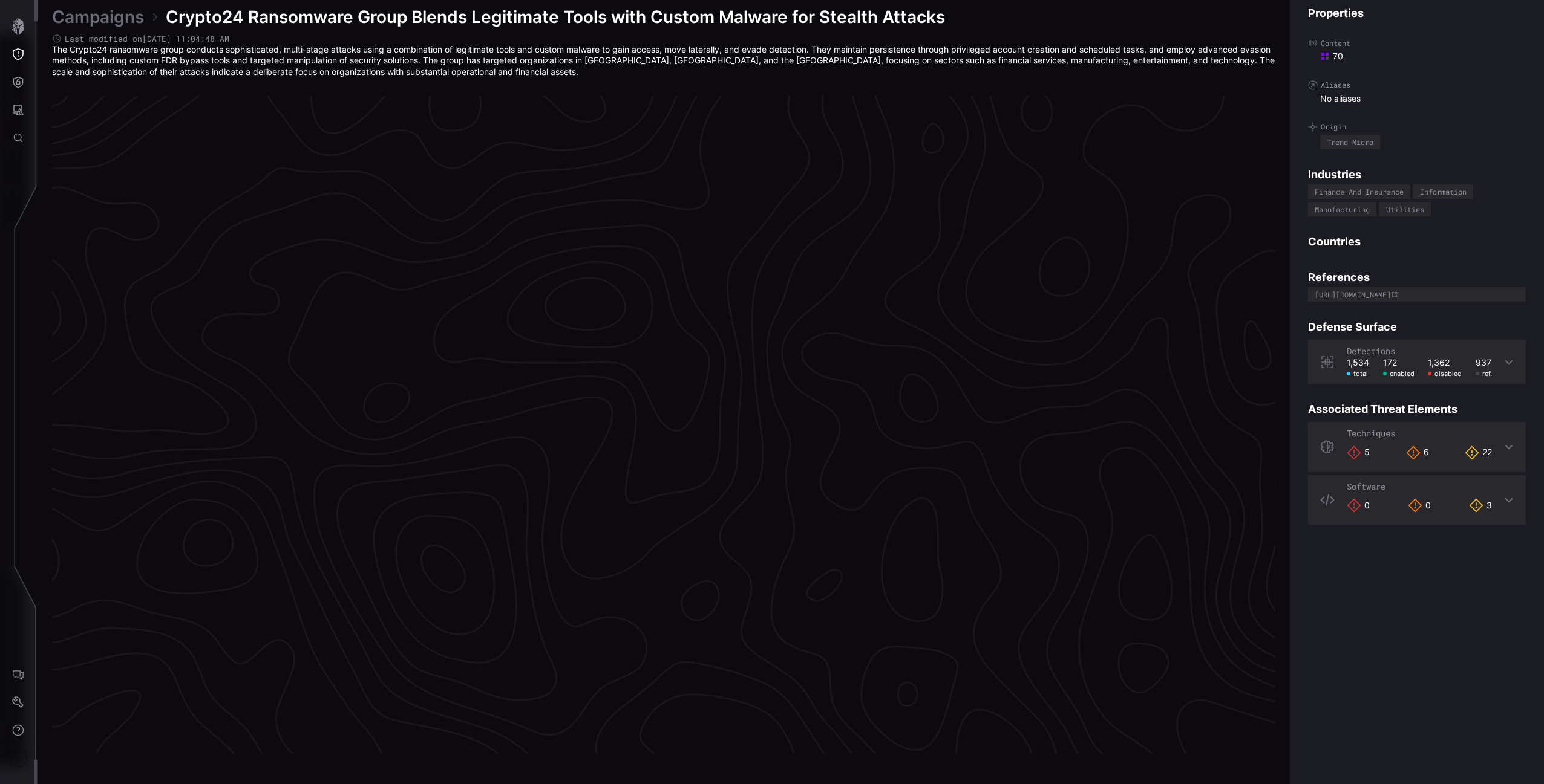
scroll to position [2396, 301]
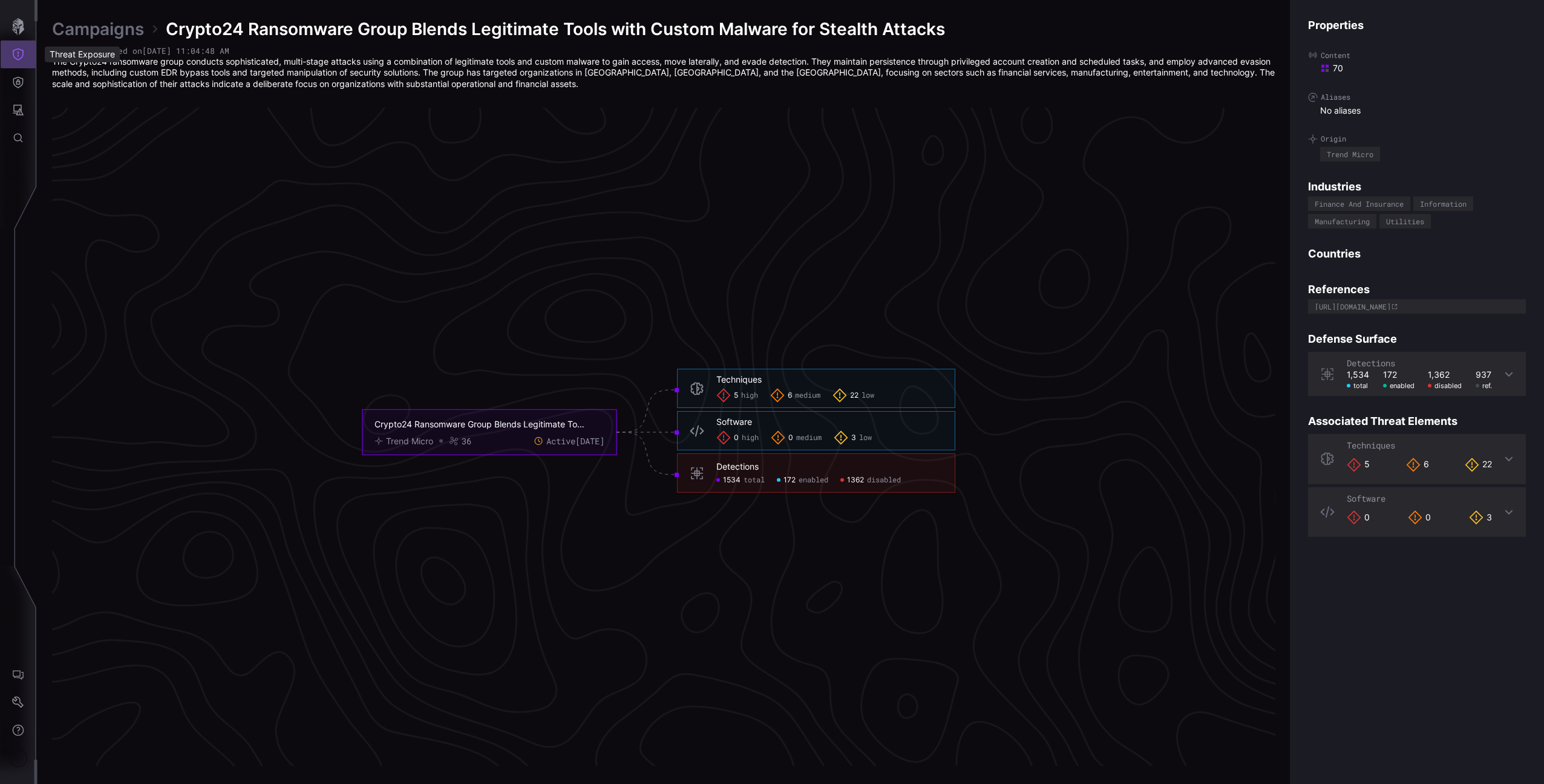
click at [13, 47] on button "Threat Exposure" at bounding box center [18, 54] width 35 height 28
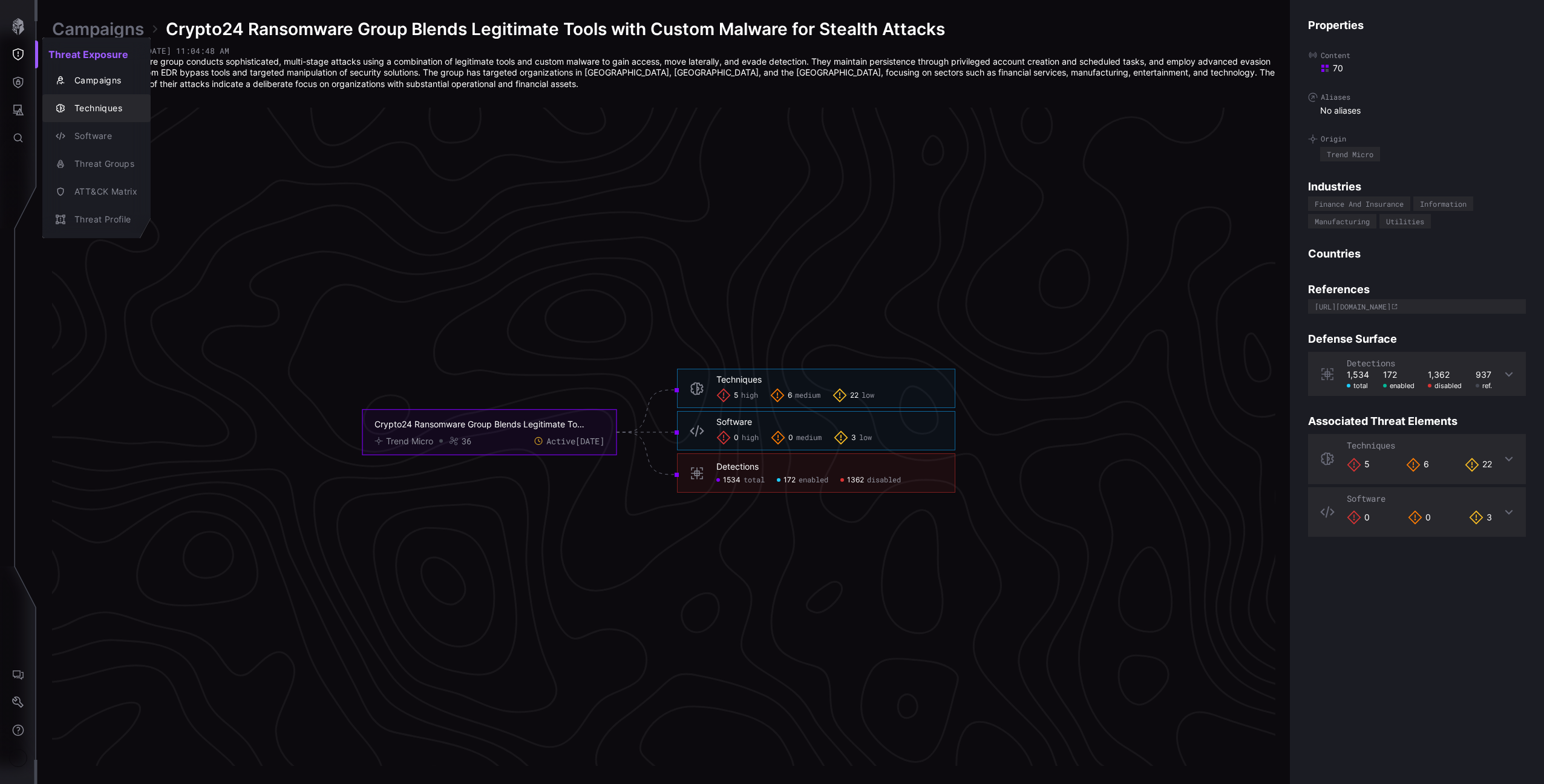
click at [94, 85] on div "Campaigns" at bounding box center [102, 81] width 69 height 15
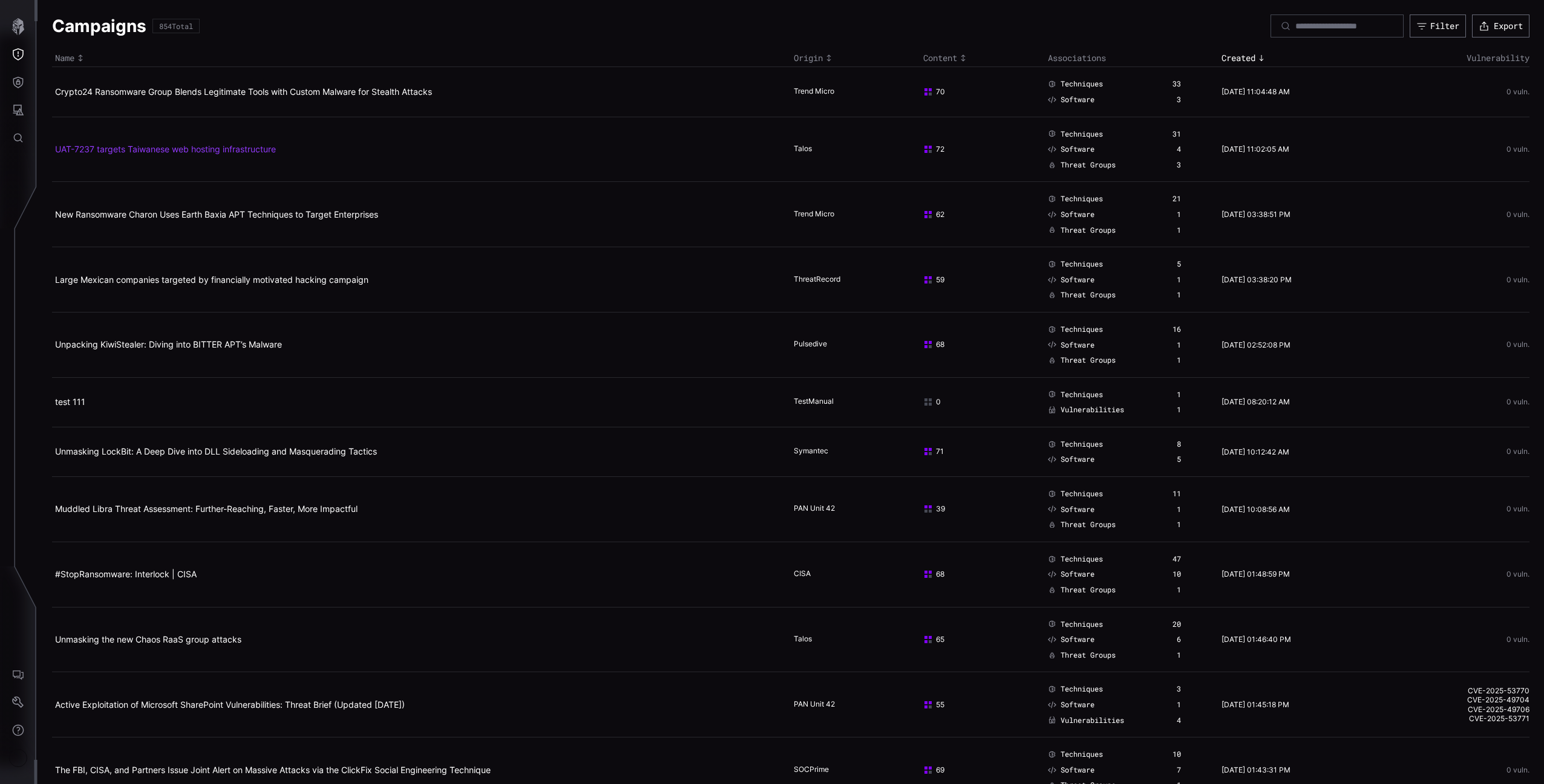
click at [121, 151] on link "UAT-7237 targets Taiwanese web hosting infrastructure" at bounding box center [166, 149] width 221 height 10
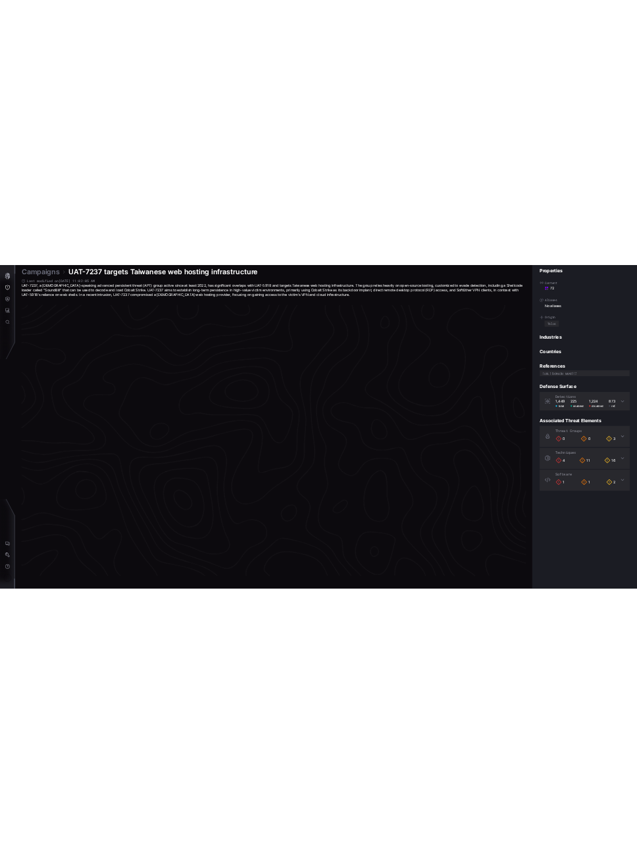
scroll to position [2607, 327]
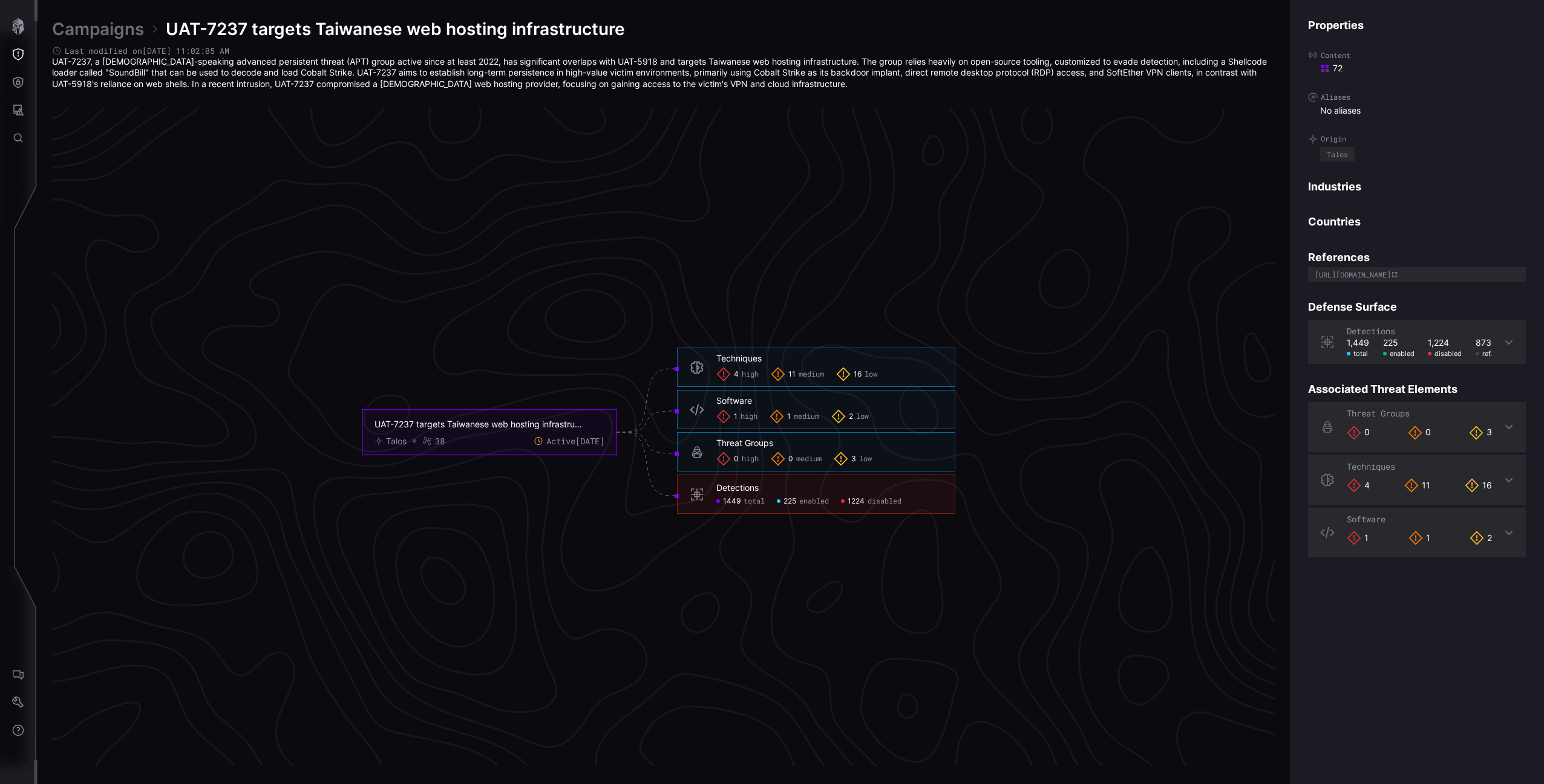
click at [334, 183] on icon "UAT-7237 targets Taiwanese web hosting infrastructure Talos 38 Active 8 days ag…" at bounding box center [659, 432] width 1815 height 5442
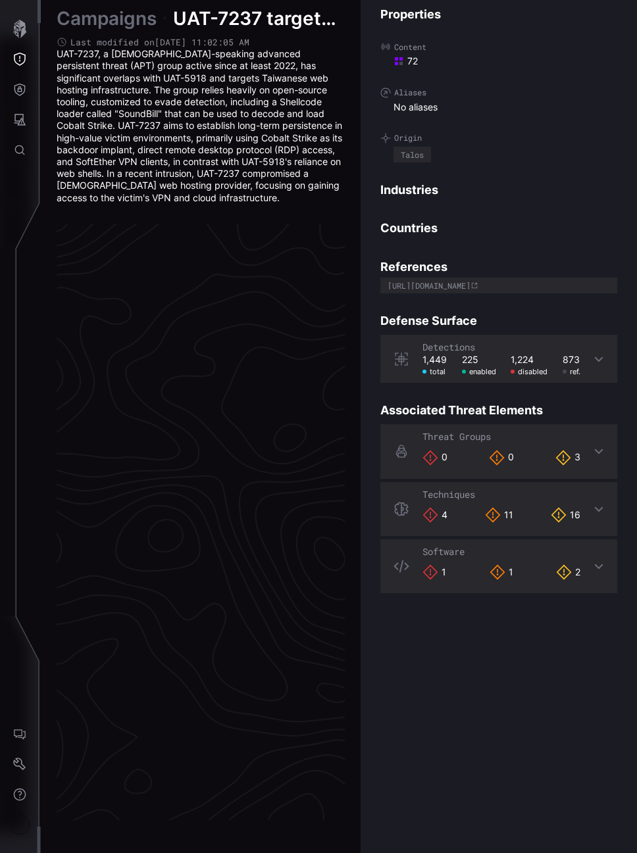
scroll to position [2667, 848]
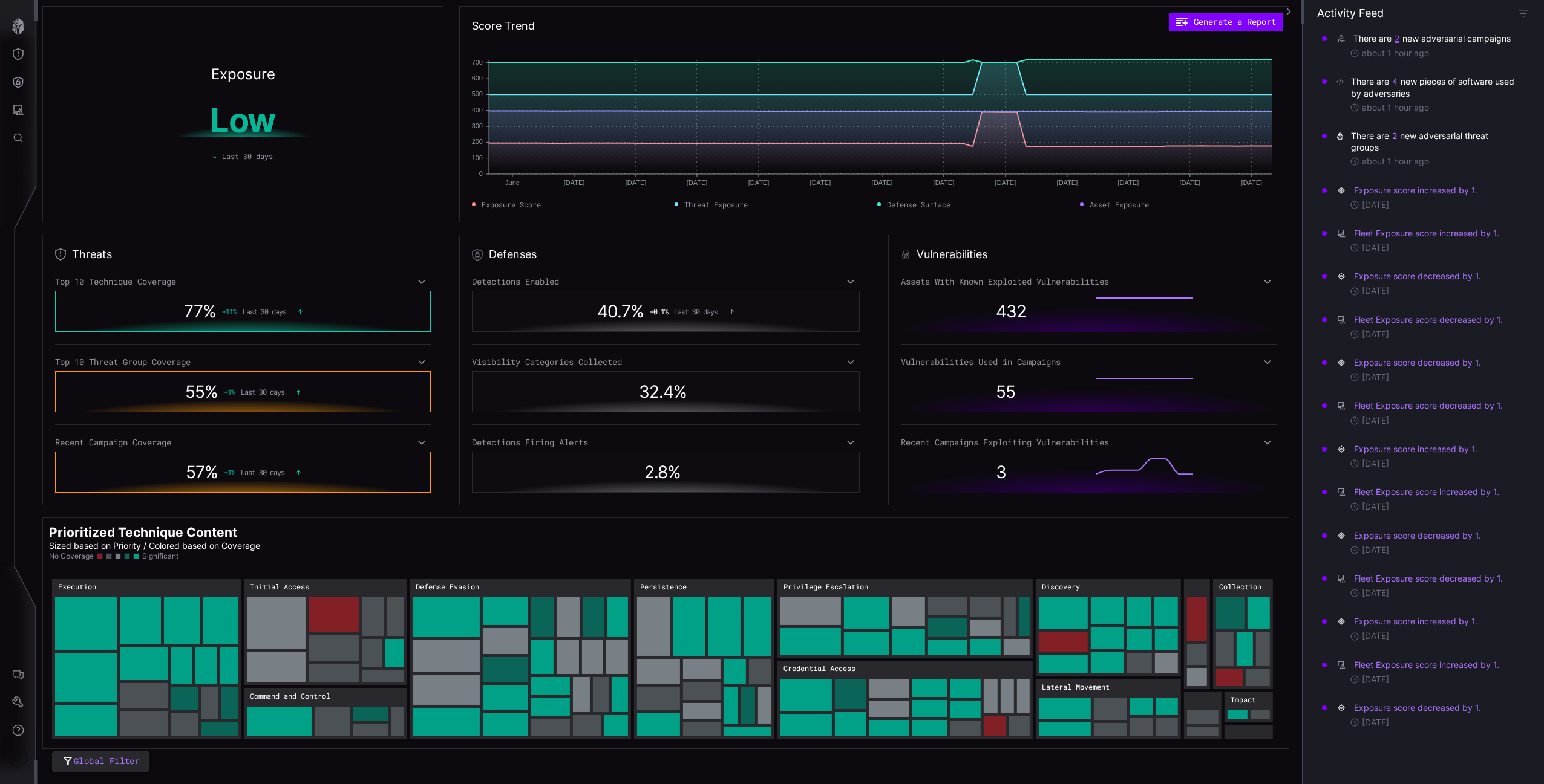
click at [1403, 42] on div "There are 2 new adversarial campaigns" at bounding box center [1434, 39] width 160 height 12
click at [1396, 40] on button "2" at bounding box center [1397, 39] width 6 height 12
click at [1390, 65] on link "UAT-7237 targets Taiwanese web hosting infrastructure" at bounding box center [1433, 65] width 169 height 10
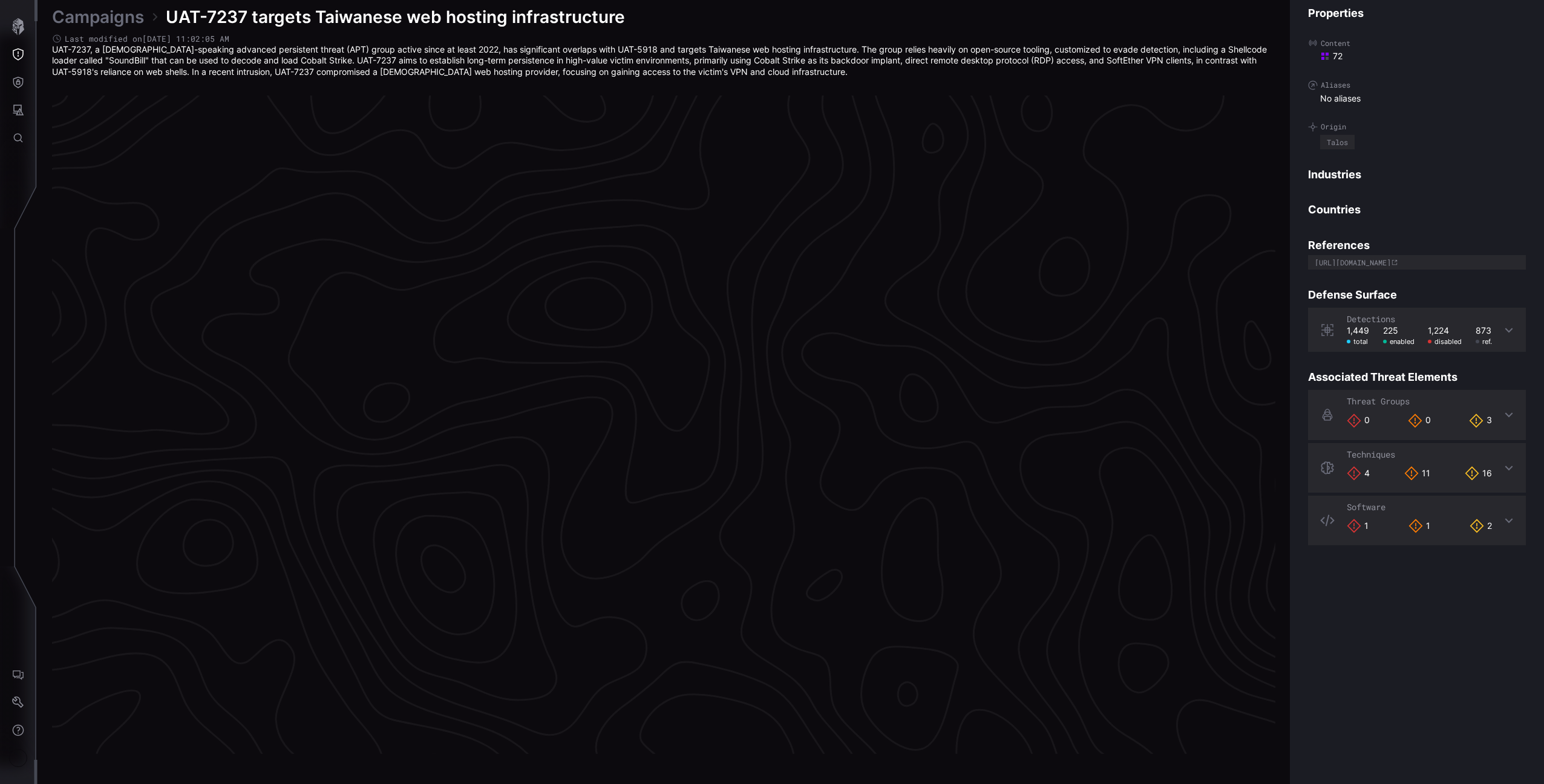
scroll to position [2396, 301]
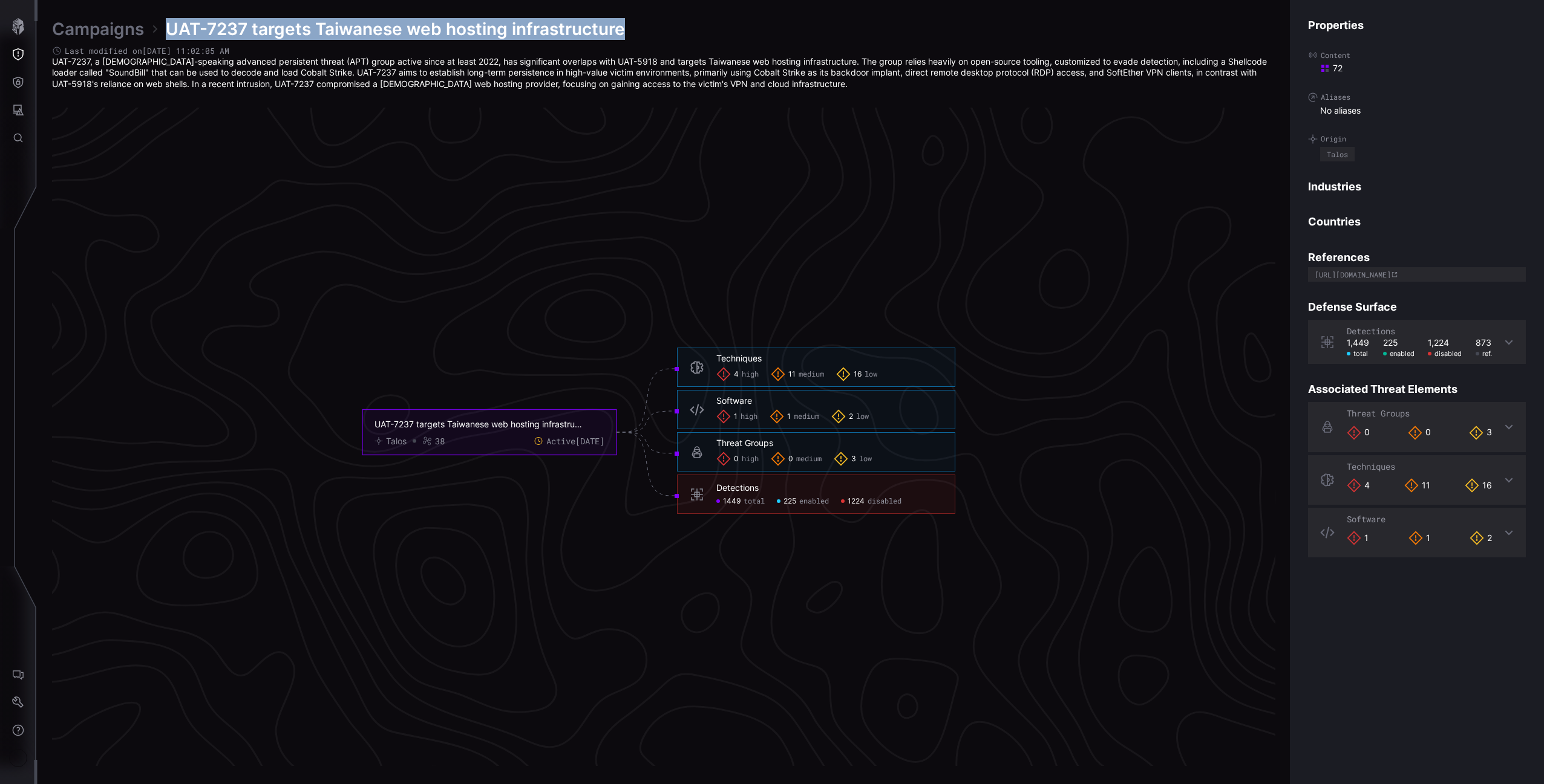
drag, startPoint x: 630, startPoint y: 28, endPoint x: 164, endPoint y: 25, distance: 466.0
click at [164, 25] on div "Campaigns UAT-7237 targets Taiwanese web hosting infrastructure" at bounding box center [664, 29] width 1223 height 22
copy span "UAT-7237 targets Taiwanese web hosting infrastructure"
